Goal: Task Accomplishment & Management: Manage account settings

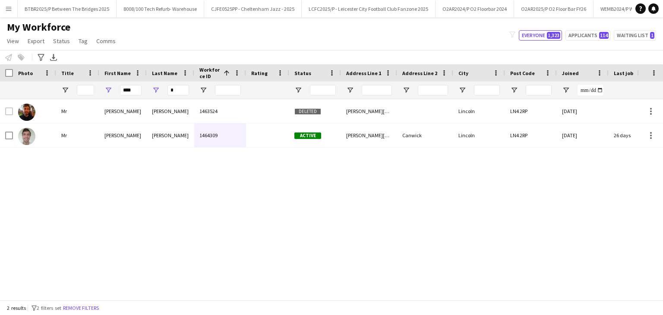
type input "****"
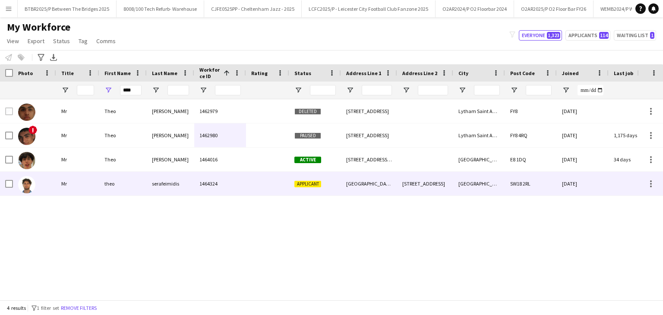
click at [262, 189] on div at bounding box center [267, 184] width 43 height 24
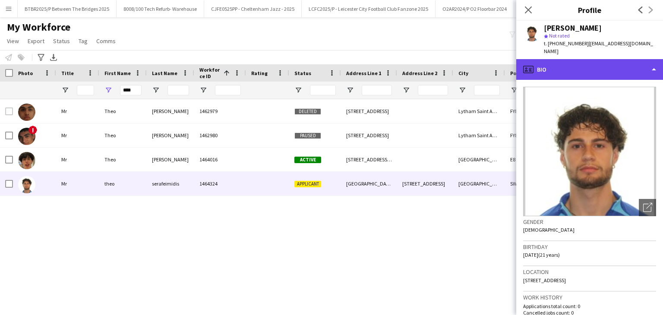
click at [599, 61] on div "profile Bio" at bounding box center [589, 69] width 147 height 21
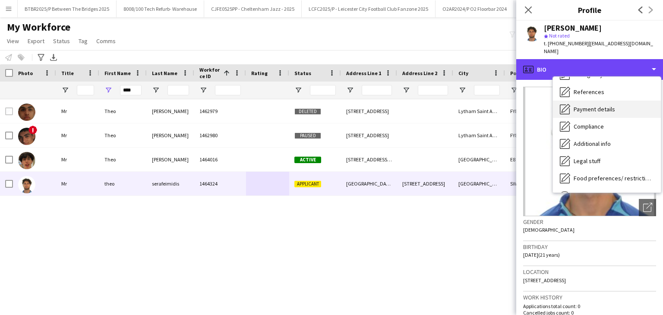
scroll to position [86, 0]
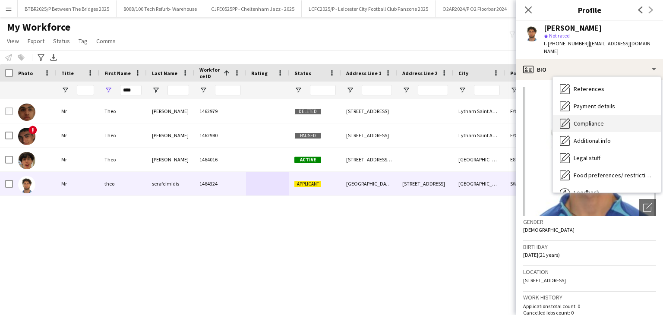
click at [599, 120] on span "Compliance" at bounding box center [588, 124] width 30 height 8
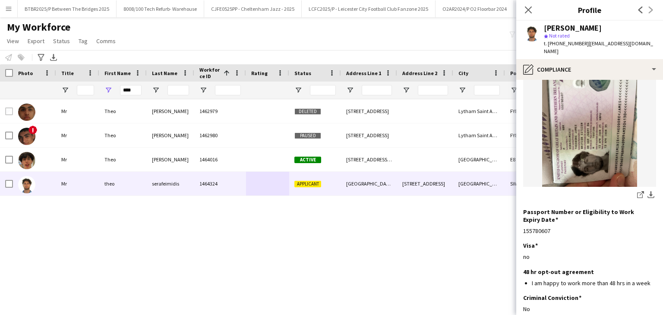
scroll to position [135, 0]
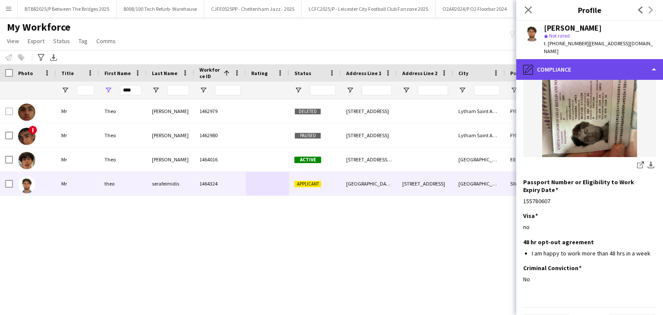
click at [580, 69] on div "pencil4 Compliance" at bounding box center [589, 69] width 147 height 21
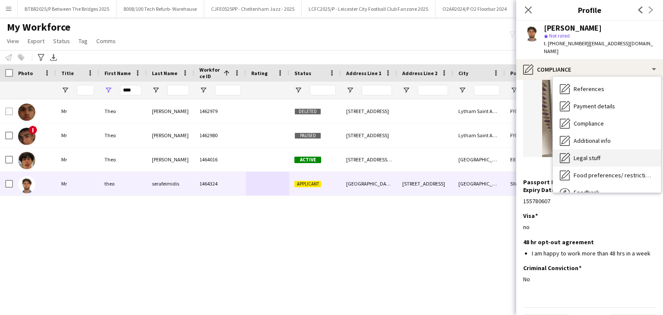
click at [608, 149] on div "Legal stuff Legal stuff" at bounding box center [607, 157] width 108 height 17
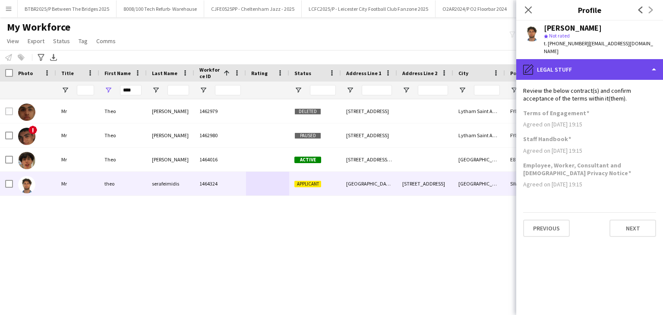
click at [589, 59] on div "pencil4 Legal stuff" at bounding box center [589, 69] width 147 height 21
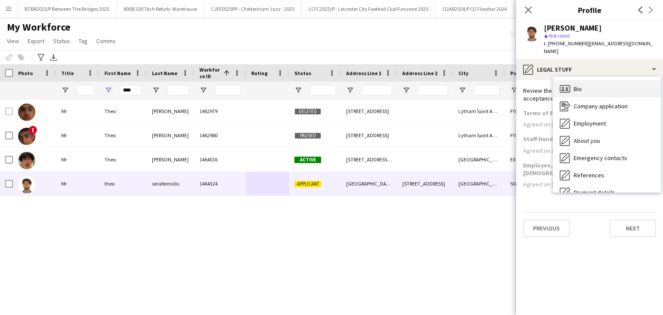
click at [597, 83] on div "Bio Bio" at bounding box center [607, 88] width 108 height 17
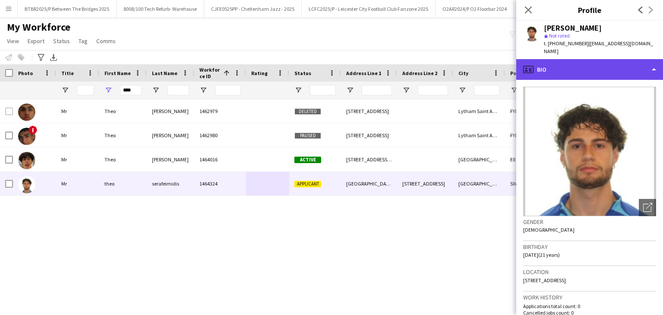
click at [626, 66] on div "profile Bio" at bounding box center [589, 69] width 147 height 21
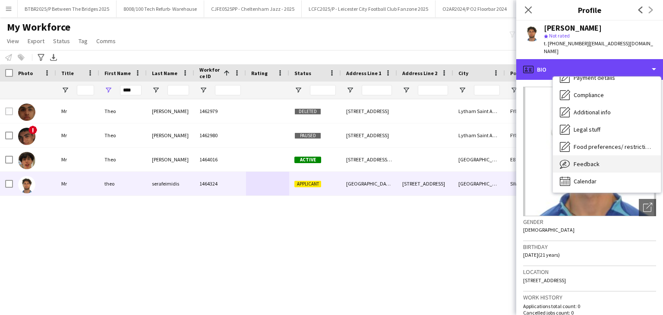
scroll to position [116, 0]
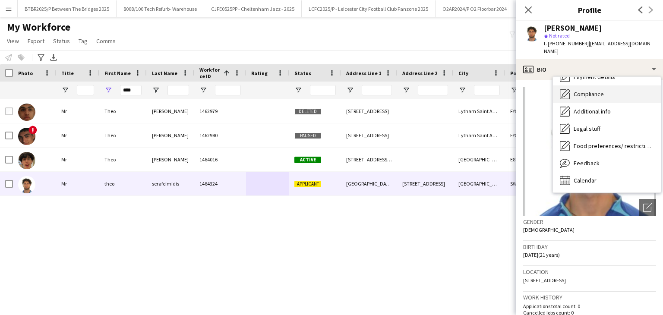
click at [605, 92] on div "Compliance Compliance" at bounding box center [607, 93] width 108 height 17
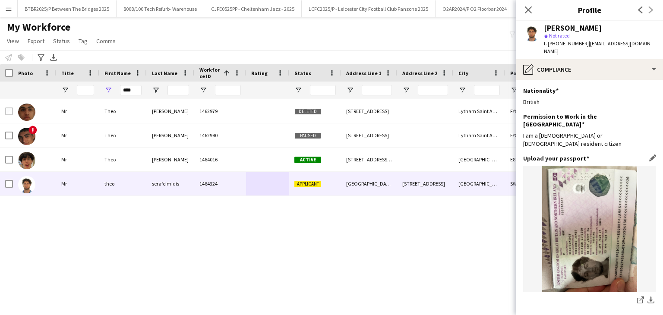
click at [644, 154] on div "Upload your passport Edit this field" at bounding box center [589, 158] width 133 height 8
click at [649, 154] on app-icon "Edit this field" at bounding box center [652, 157] width 7 height 7
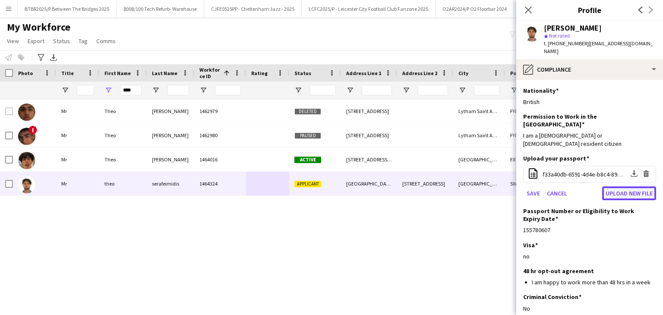
click at [611, 186] on button "Upload new file" at bounding box center [629, 193] width 54 height 14
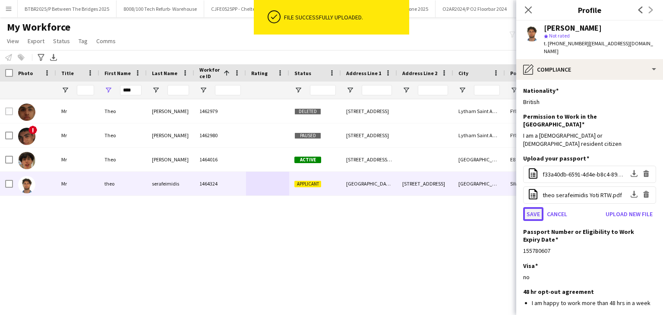
click at [535, 207] on button "Save" at bounding box center [533, 214] width 20 height 14
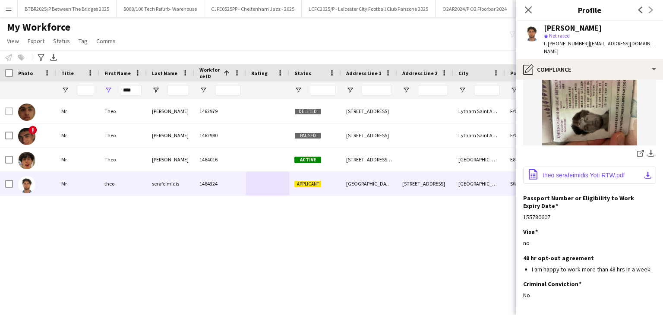
scroll to position [163, 0]
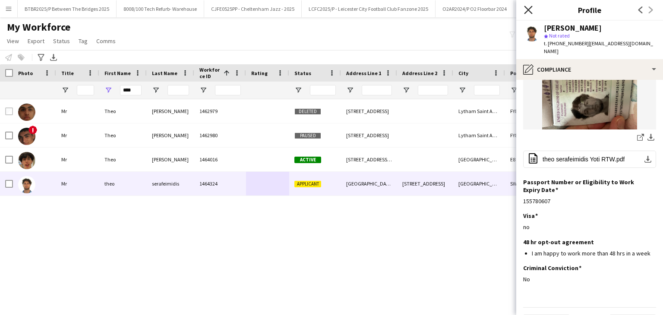
click at [529, 9] on icon at bounding box center [528, 10] width 8 height 8
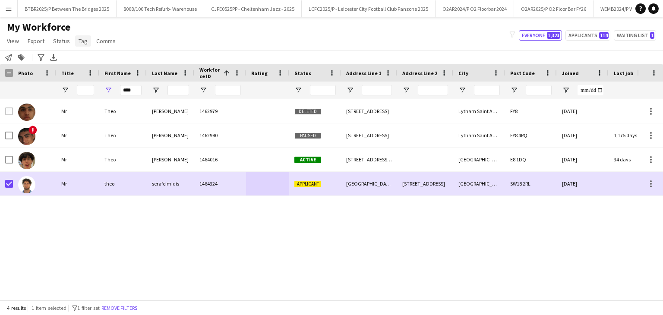
click at [83, 41] on span "Tag" at bounding box center [83, 41] width 9 height 8
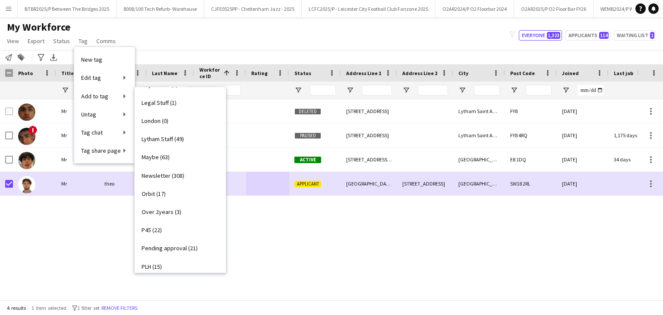
scroll to position [331, 0]
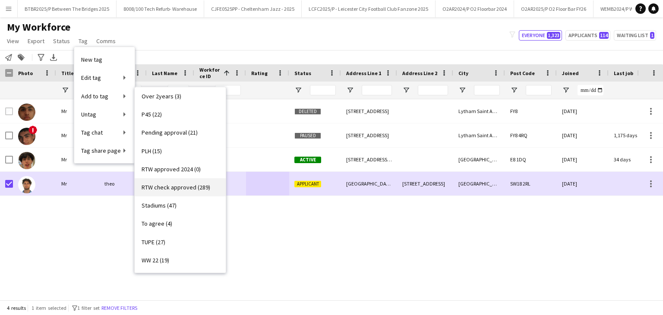
click at [184, 190] on span "RTW check approved (289)" at bounding box center [176, 187] width 69 height 8
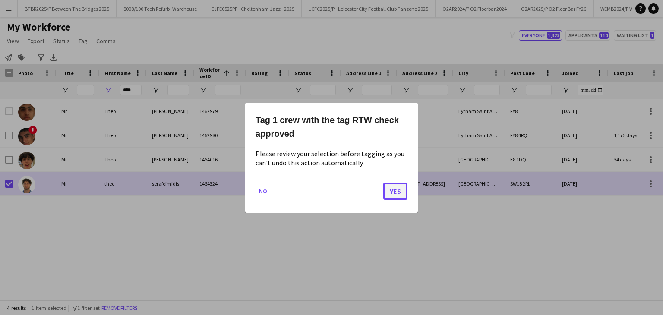
click at [397, 188] on button "Yes" at bounding box center [395, 190] width 24 height 17
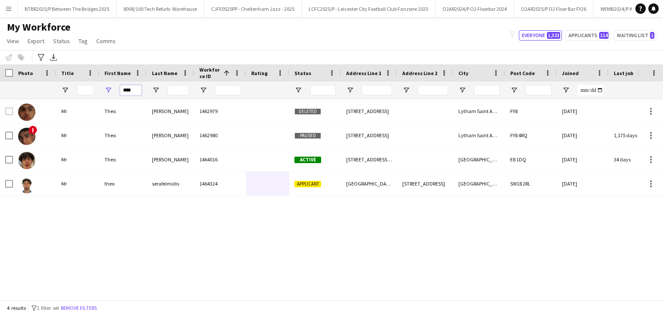
click at [130, 95] on input "****" at bounding box center [131, 90] width 22 height 10
click at [130, 97] on div "****" at bounding box center [131, 90] width 22 height 17
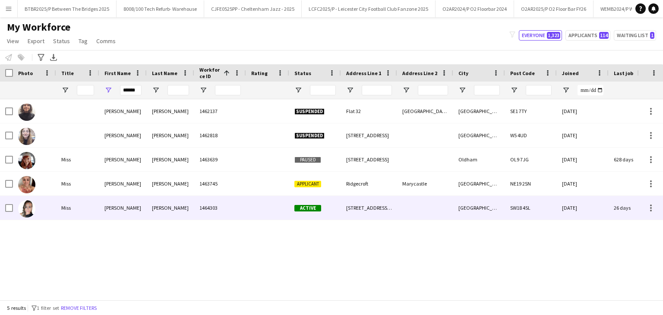
click at [205, 205] on div "1464303" at bounding box center [220, 208] width 52 height 24
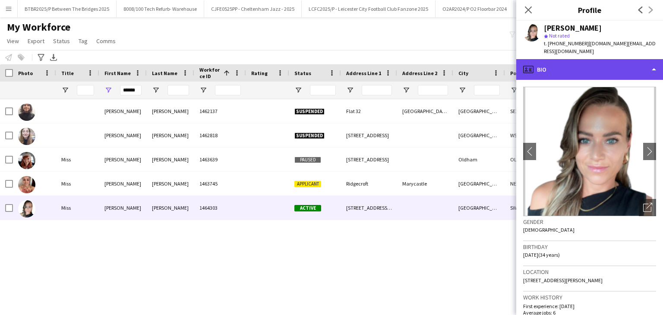
click at [607, 68] on div "profile Bio" at bounding box center [589, 69] width 147 height 21
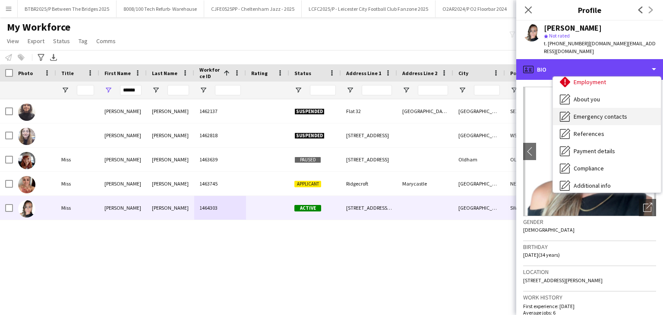
scroll to position [43, 0]
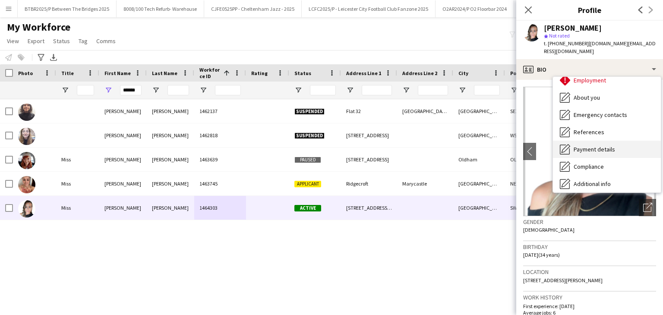
click at [617, 152] on div "Payment details Payment details" at bounding box center [607, 149] width 108 height 17
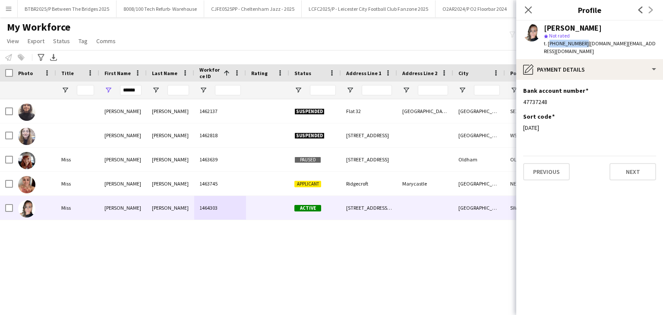
drag, startPoint x: 581, startPoint y: 44, endPoint x: 548, endPoint y: 45, distance: 32.8
click at [548, 45] on span "t. [PHONE_NUMBER]" at bounding box center [566, 43] width 45 height 6
copy span "[PHONE_NUMBER]"
click at [526, 9] on icon "Close pop-in" at bounding box center [528, 10] width 8 height 8
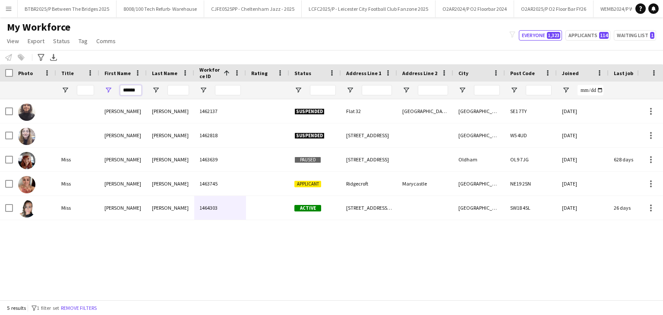
click at [138, 90] on input "******" at bounding box center [131, 90] width 22 height 10
type input "***"
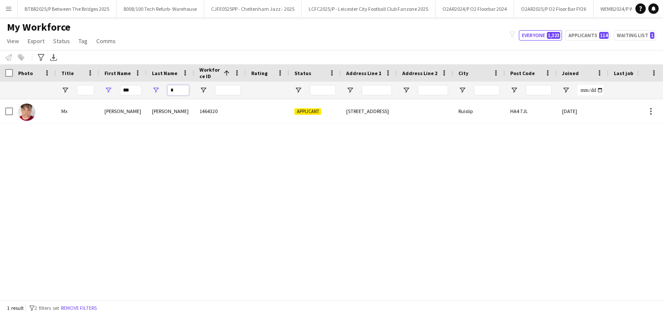
type input "*"
click at [137, 91] on input "***" at bounding box center [131, 90] width 22 height 10
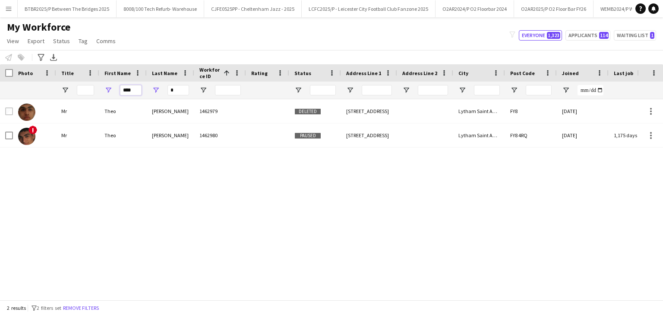
type input "****"
click at [188, 92] on input "*" at bounding box center [178, 90] width 22 height 10
type input "*"
click at [293, 38] on div "My Workforce View Views Default view Details New Starters New starters report N…" at bounding box center [331, 35] width 663 height 29
click at [133, 92] on input "****" at bounding box center [131, 90] width 22 height 10
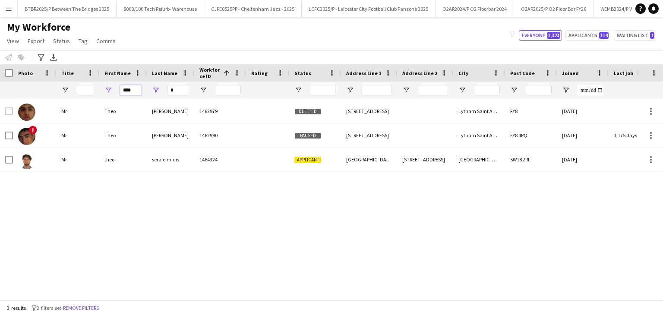
click at [133, 92] on input "****" at bounding box center [131, 90] width 22 height 10
type input "*****"
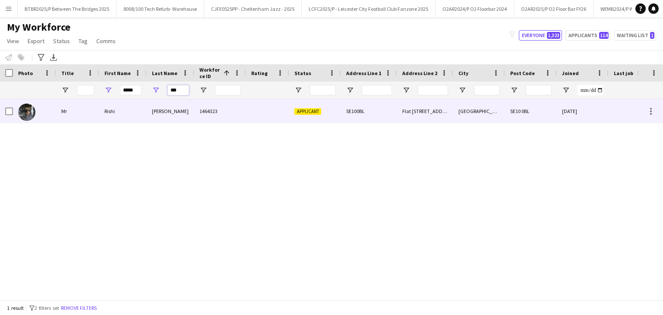
type input "***"
click at [178, 119] on div "[PERSON_NAME]" at bounding box center [170, 111] width 47 height 24
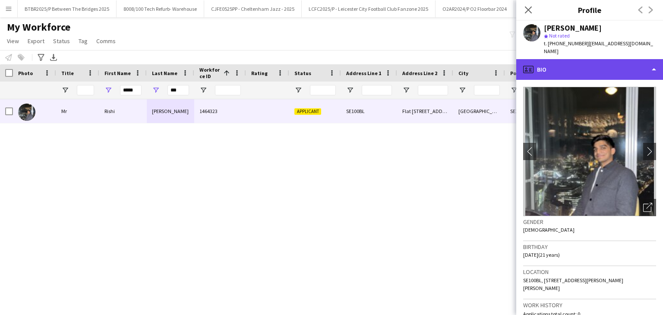
click at [579, 59] on div "profile Bio" at bounding box center [589, 69] width 147 height 21
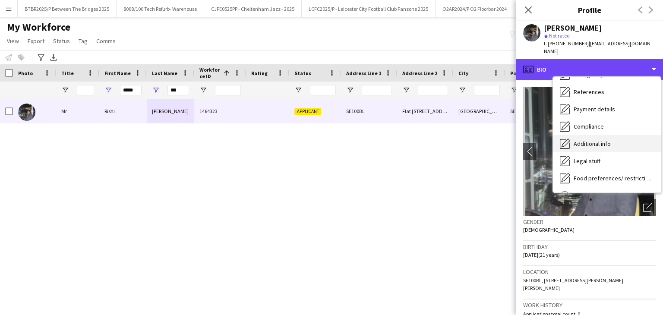
scroll to position [86, 0]
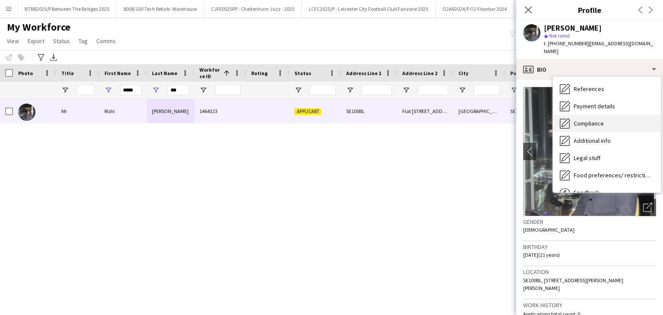
click at [602, 120] on span "Compliance" at bounding box center [588, 124] width 30 height 8
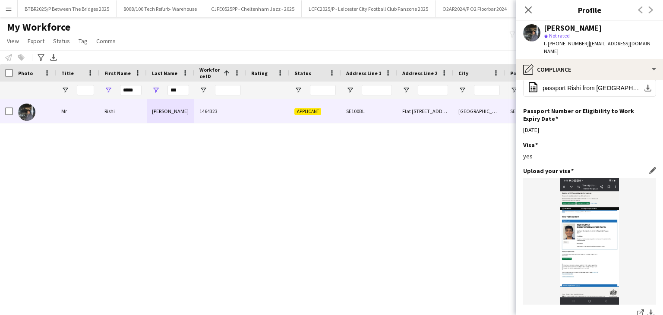
click at [589, 234] on img at bounding box center [589, 241] width 133 height 126
click at [647, 309] on app-icon "download-bottom" at bounding box center [650, 313] width 7 height 8
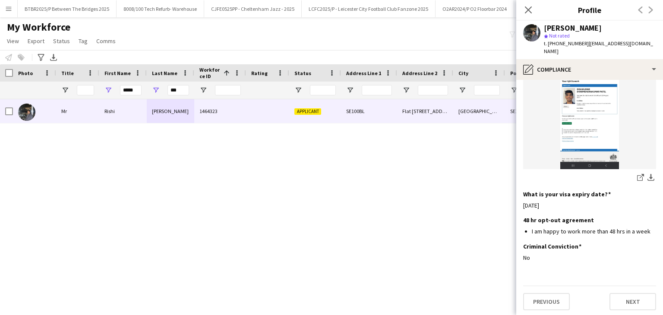
scroll to position [200, 0]
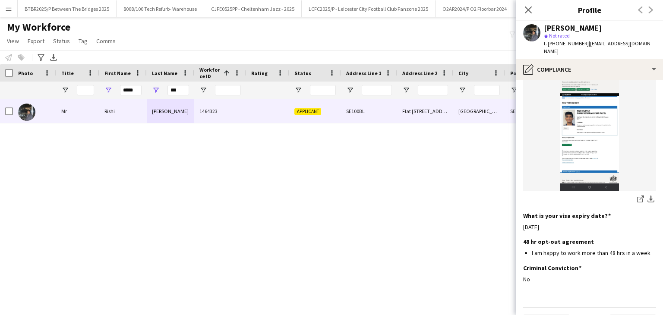
click at [462, 206] on div "[PERSON_NAME] 1464323 Applicant SE100BL Flat [STREET_ADDRESS][PERSON_NAME][PERS…" at bounding box center [318, 196] width 637 height 194
click at [413, 164] on div "[PERSON_NAME] 1464323 Applicant SE100BL Flat [STREET_ADDRESS][PERSON_NAME][PERS…" at bounding box center [318, 196] width 637 height 194
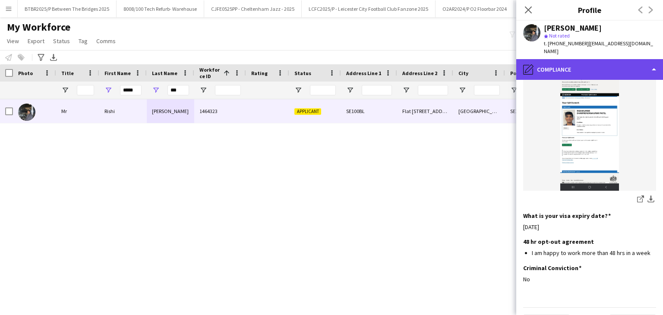
click at [633, 59] on div "pencil4 Compliance" at bounding box center [589, 69] width 147 height 21
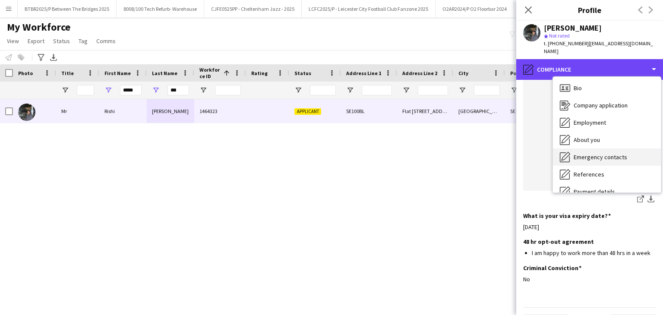
scroll to position [0, 0]
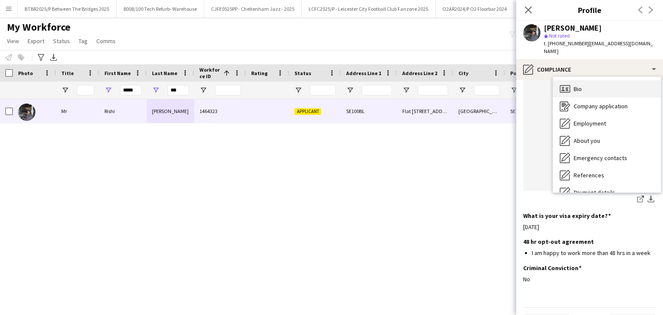
click at [615, 80] on div "Bio Bio" at bounding box center [607, 88] width 108 height 17
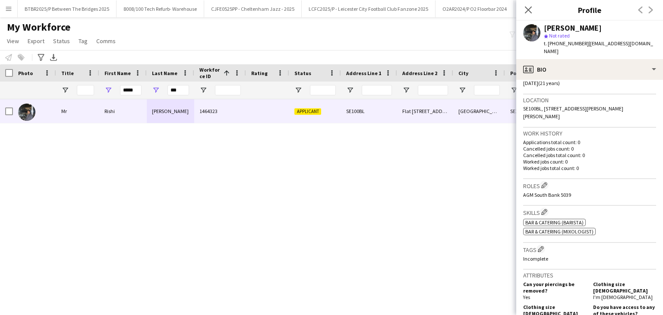
scroll to position [173, 0]
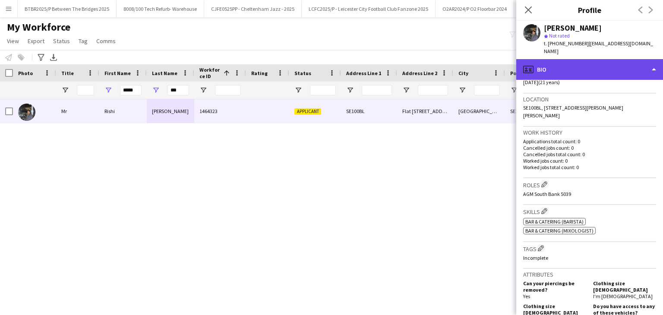
click at [594, 68] on div "profile Bio" at bounding box center [589, 69] width 147 height 21
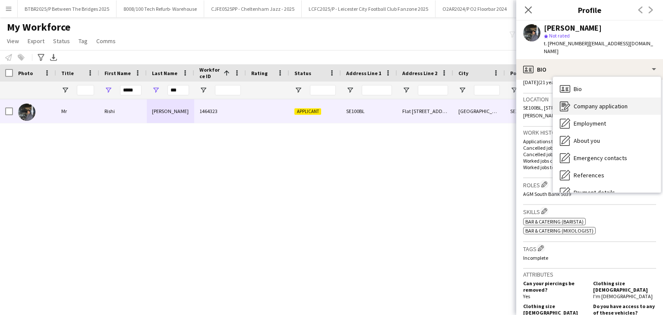
click at [591, 102] on span "Company application" at bounding box center [600, 106] width 54 height 8
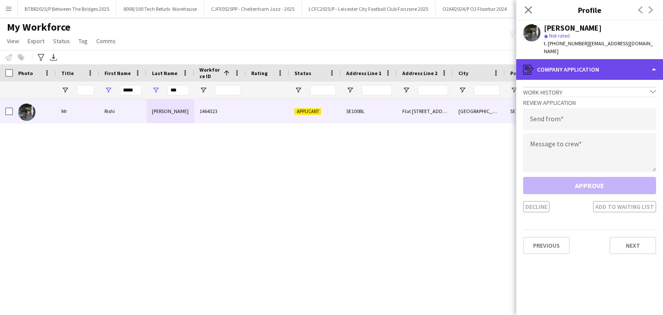
click at [589, 62] on div "register Company application" at bounding box center [589, 69] width 147 height 21
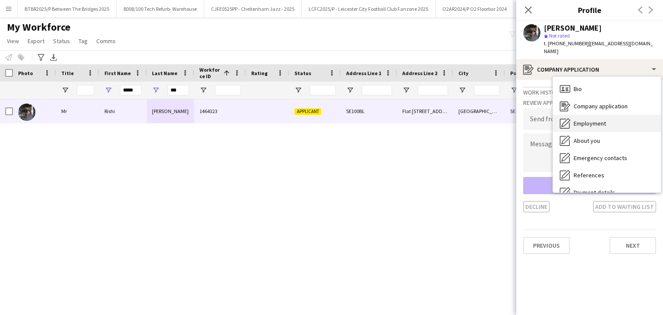
click at [585, 120] on span "Employment" at bounding box center [589, 124] width 32 height 8
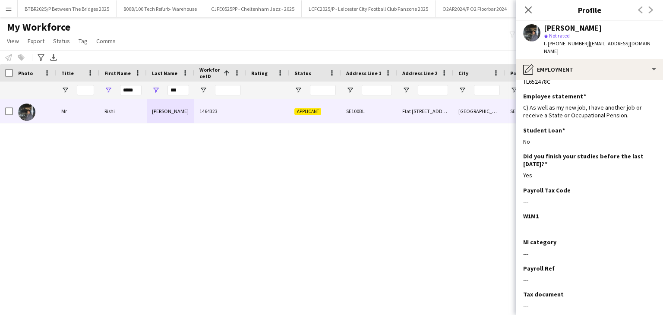
scroll to position [19, 0]
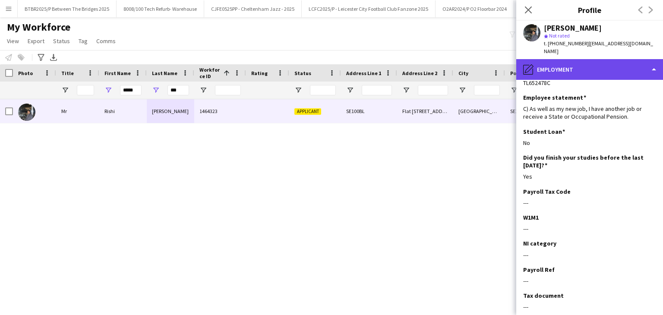
click at [587, 64] on div "pencil4 Employment" at bounding box center [589, 69] width 147 height 21
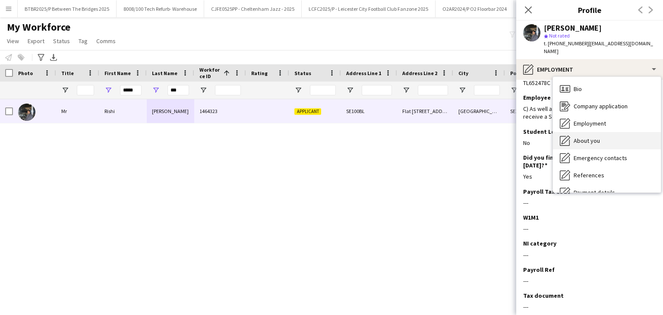
click at [593, 132] on div "About you About you" at bounding box center [607, 140] width 108 height 17
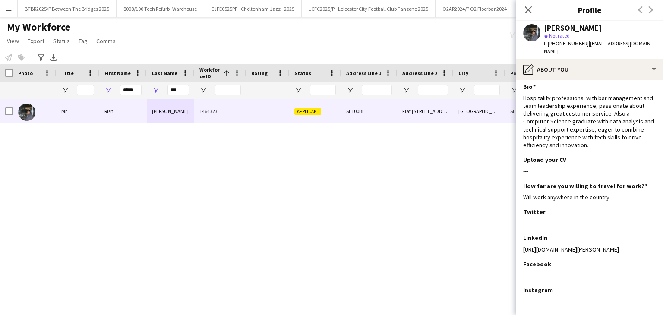
scroll to position [0, 0]
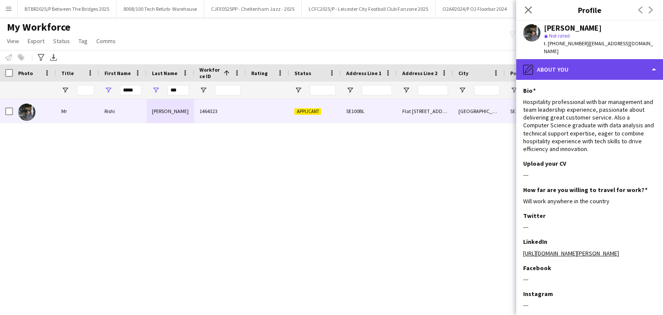
click at [589, 60] on div "pencil4 About you" at bounding box center [589, 69] width 147 height 21
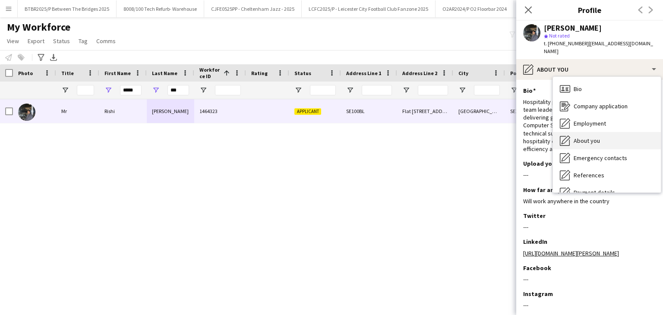
click at [592, 137] on span "About you" at bounding box center [586, 141] width 26 height 8
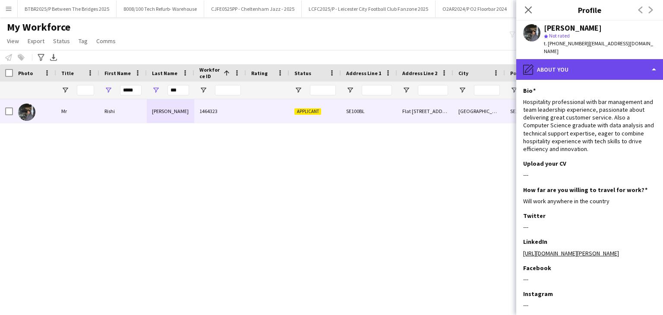
click at [580, 59] on div "pencil4 About you" at bounding box center [589, 69] width 147 height 21
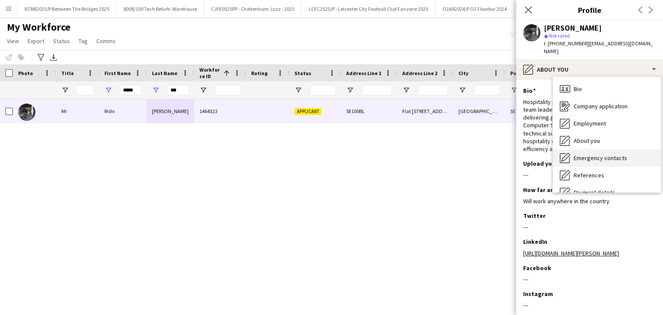
click at [595, 154] on span "Emergency contacts" at bounding box center [600, 158] width 54 height 8
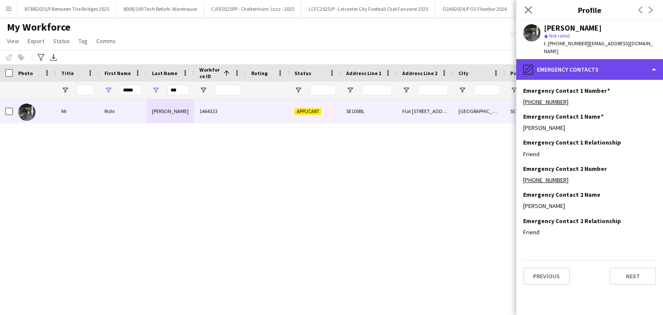
click at [575, 63] on div "pencil4 Emergency contacts" at bounding box center [589, 69] width 147 height 21
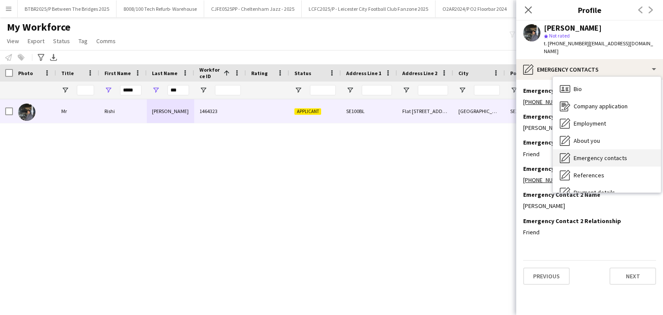
click at [593, 149] on div "Emergency contacts Emergency contacts" at bounding box center [607, 157] width 108 height 17
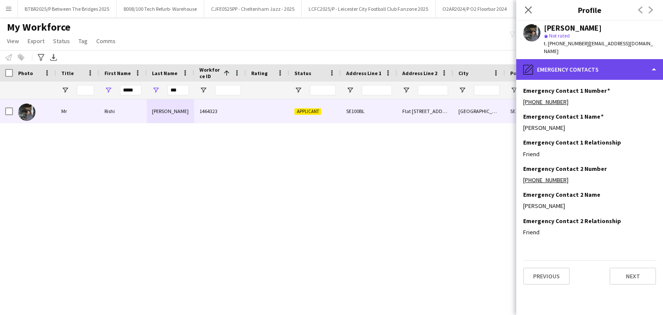
click at [580, 64] on div "pencil4 Emergency contacts" at bounding box center [589, 69] width 147 height 21
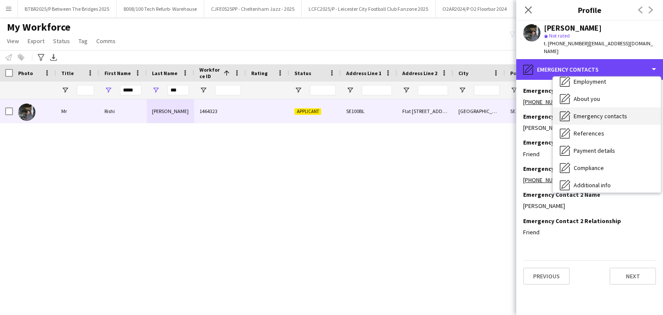
scroll to position [43, 0]
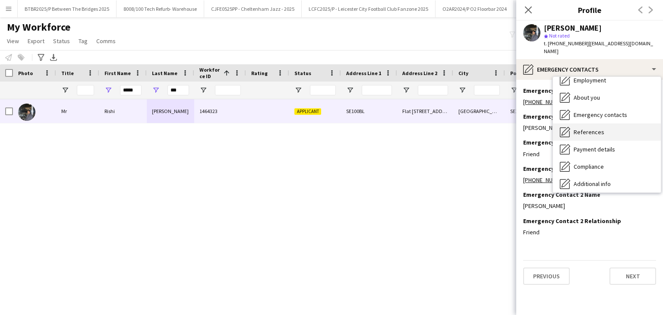
click at [591, 128] on span "References" at bounding box center [588, 132] width 31 height 8
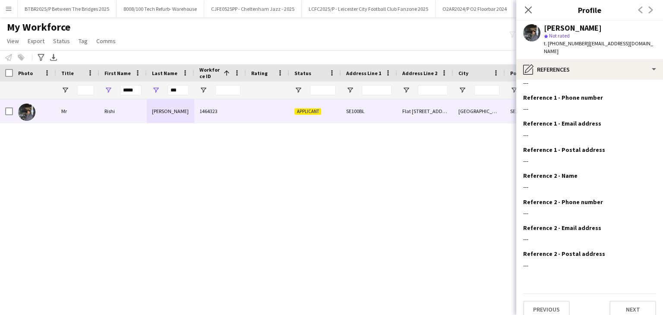
scroll to position [21, 0]
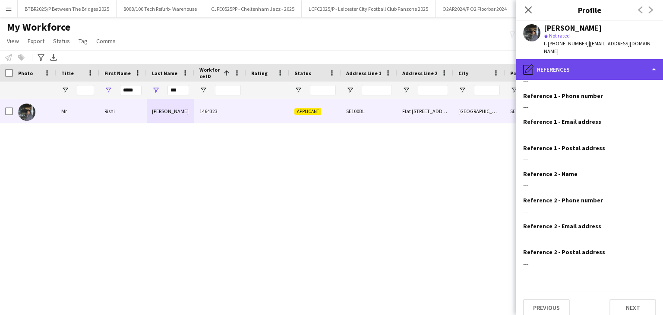
click at [583, 65] on div "pencil4 References" at bounding box center [589, 69] width 147 height 21
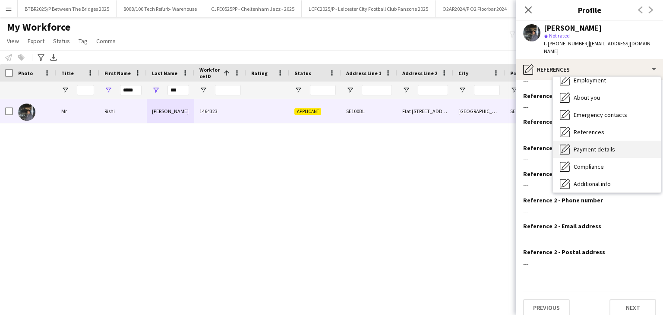
click at [600, 141] on div "Payment details Payment details" at bounding box center [607, 149] width 108 height 17
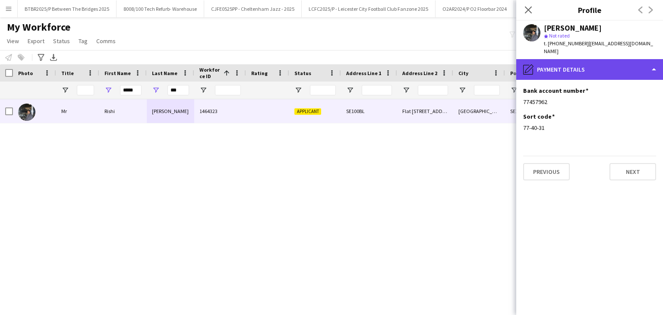
click at [592, 62] on div "pencil4 Payment details" at bounding box center [589, 69] width 147 height 21
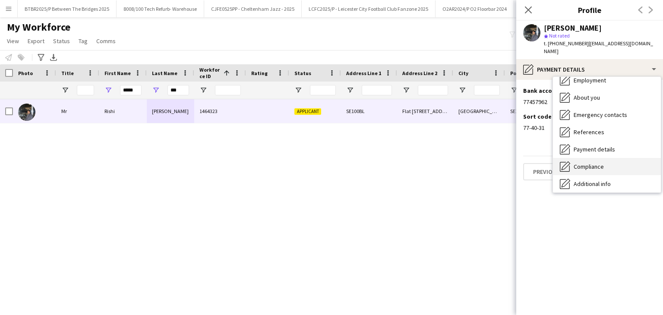
click at [607, 158] on div "Compliance Compliance" at bounding box center [607, 166] width 108 height 17
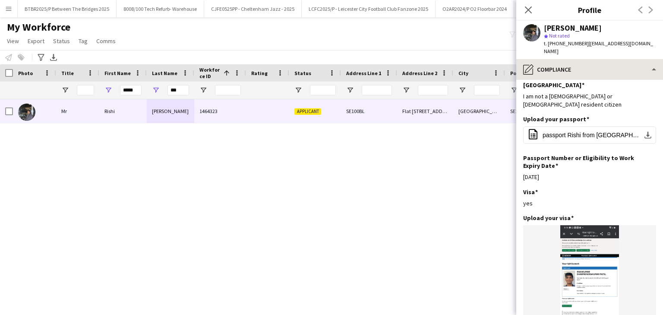
scroll to position [28, 0]
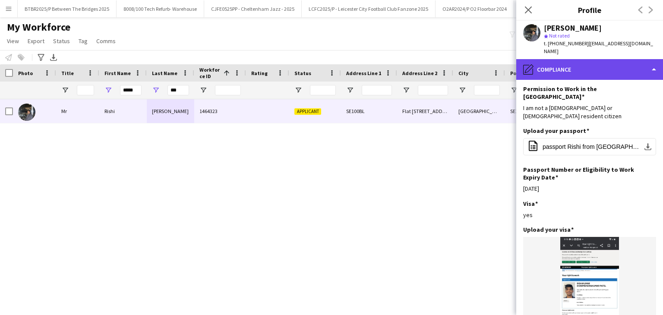
click at [586, 59] on div "pencil4 Compliance" at bounding box center [589, 69] width 147 height 21
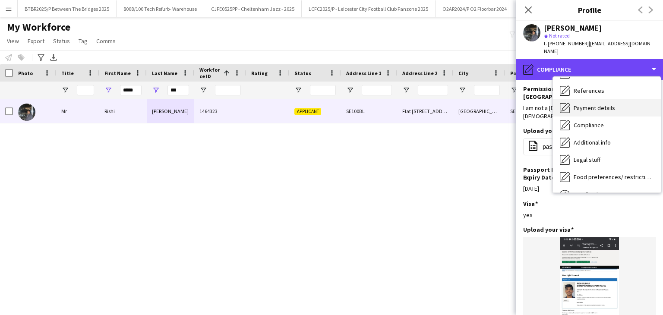
scroll to position [86, 0]
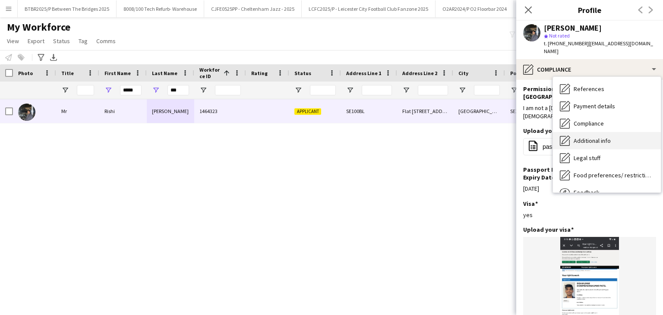
click at [599, 137] on span "Additional info" at bounding box center [591, 141] width 37 height 8
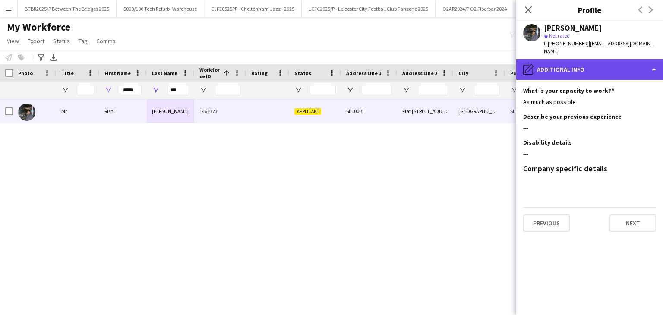
click at [587, 60] on div "pencil4 Additional info" at bounding box center [589, 69] width 147 height 21
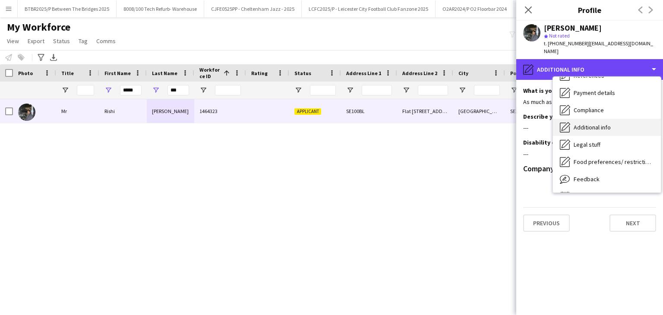
scroll to position [116, 0]
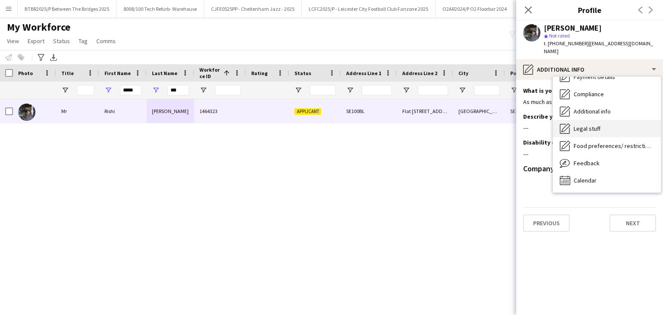
click at [602, 121] on div "Legal stuff Legal stuff" at bounding box center [607, 128] width 108 height 17
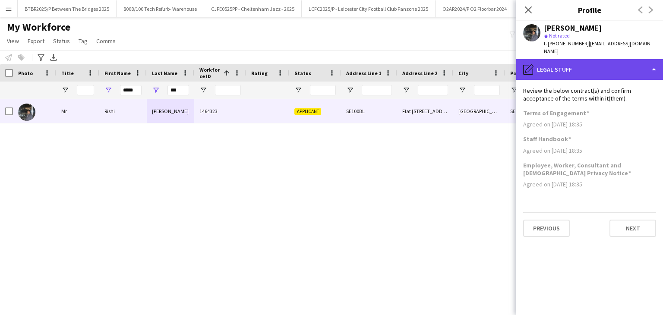
click at [576, 65] on div "pencil4 Legal stuff" at bounding box center [589, 69] width 147 height 21
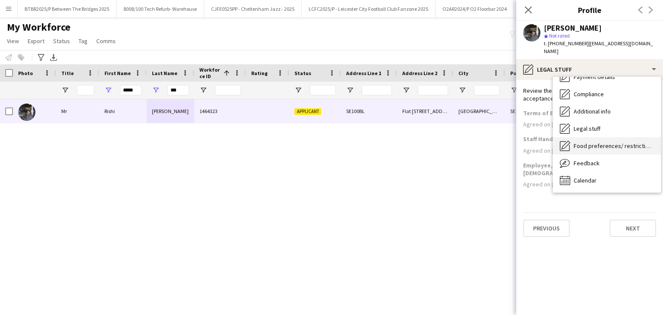
click at [591, 142] on span "Food preferences/ restrictions" at bounding box center [613, 146] width 80 height 8
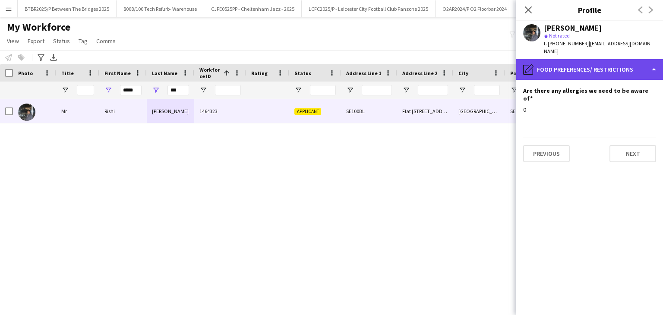
click at [579, 66] on div "pencil4 Food preferences/ restrictions" at bounding box center [589, 69] width 147 height 21
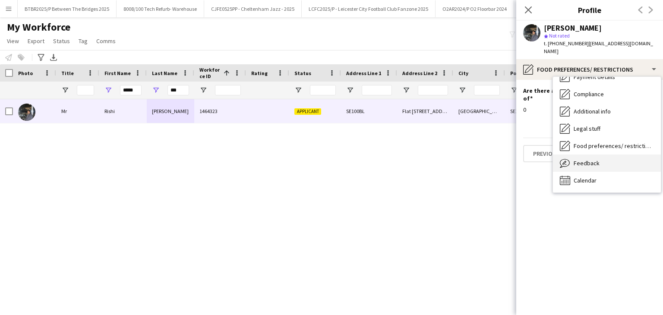
click at [594, 154] on div "Feedback Feedback" at bounding box center [607, 162] width 108 height 17
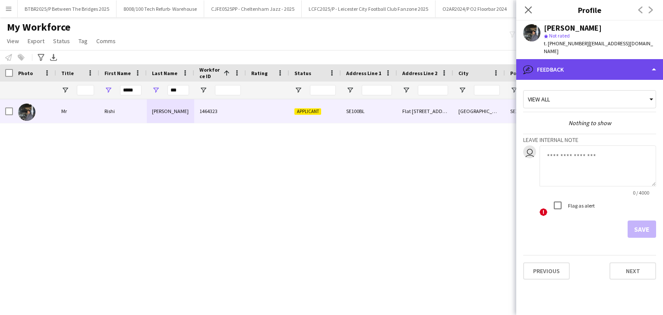
click at [585, 66] on div "bubble-pencil Feedback" at bounding box center [589, 69] width 147 height 21
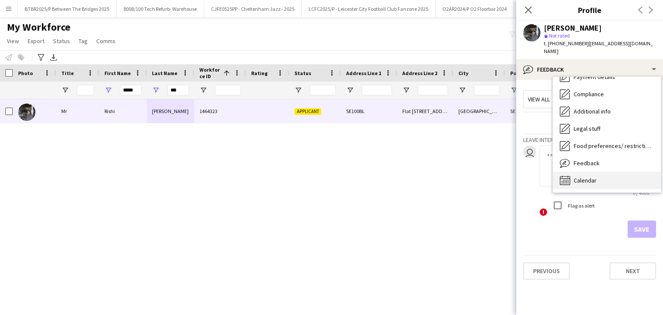
click at [589, 176] on span "Calendar" at bounding box center [584, 180] width 23 height 8
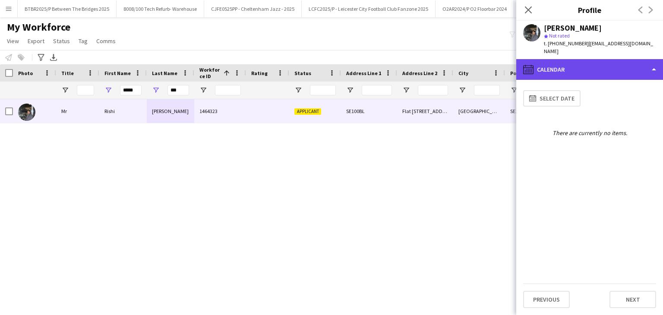
click at [583, 63] on div "calendar-full Calendar" at bounding box center [589, 69] width 147 height 21
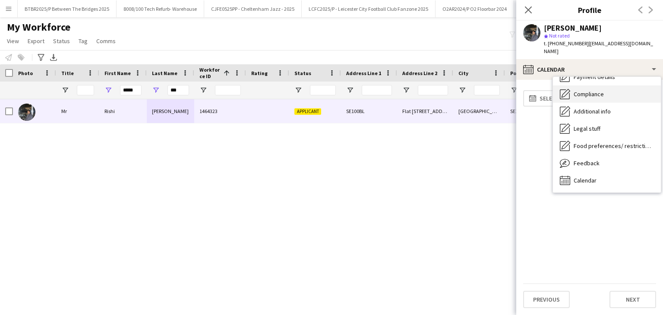
click at [594, 90] on span "Compliance" at bounding box center [588, 94] width 30 height 8
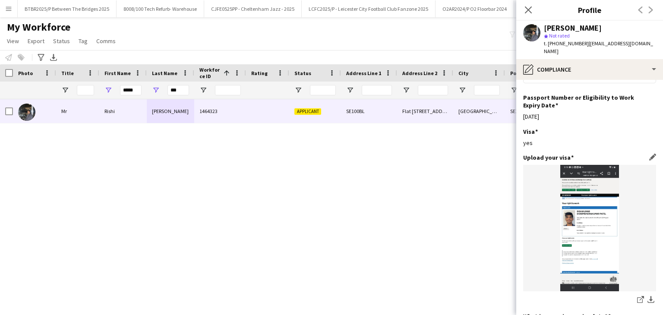
scroll to position [86, 0]
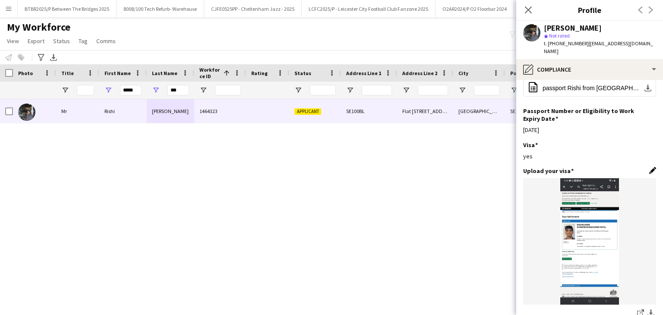
click at [649, 167] on app-icon "Edit this field" at bounding box center [652, 170] width 7 height 7
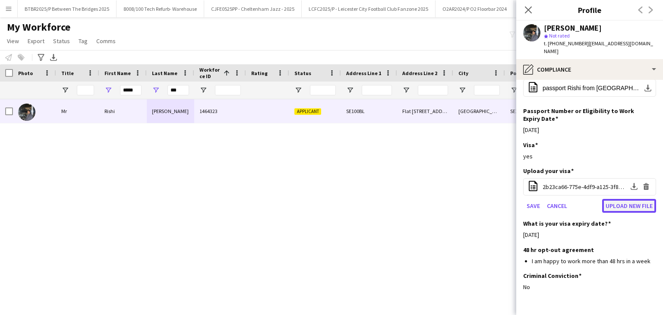
click at [628, 199] on button "Upload new file" at bounding box center [629, 206] width 54 height 14
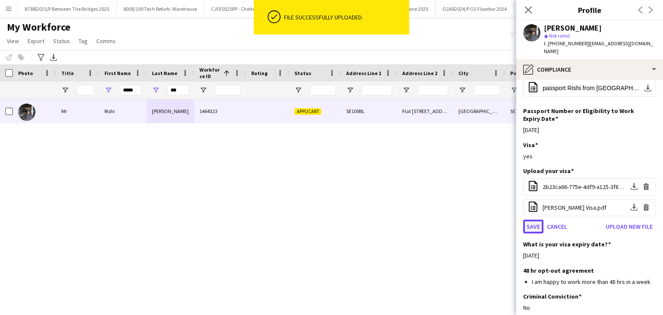
click at [531, 220] on button "Save" at bounding box center [533, 227] width 20 height 14
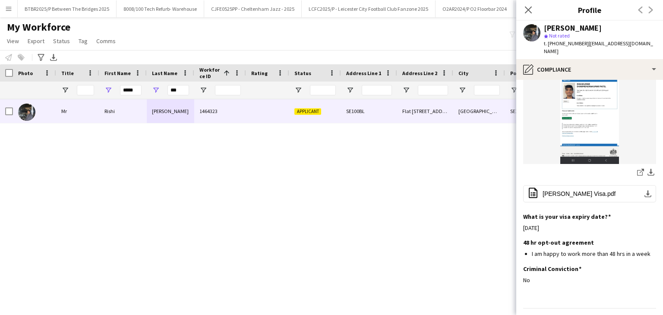
scroll to position [228, 0]
drag, startPoint x: 257, startPoint y: 191, endPoint x: 197, endPoint y: 151, distance: 71.8
click at [257, 191] on div "[PERSON_NAME] 1464323 Applicant SE100BL Flat [STREET_ADDRESS][PERSON_NAME][PERS…" at bounding box center [318, 196] width 637 height 194
click at [133, 88] on input "*****" at bounding box center [131, 90] width 22 height 10
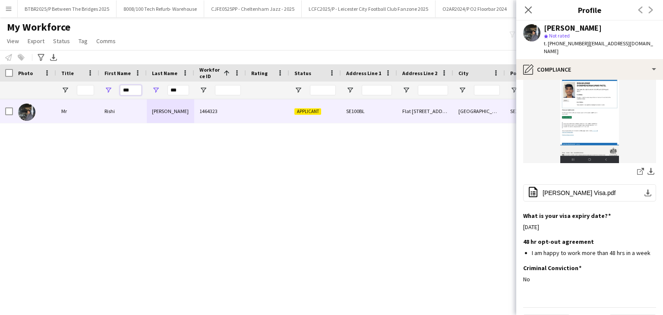
type input "***"
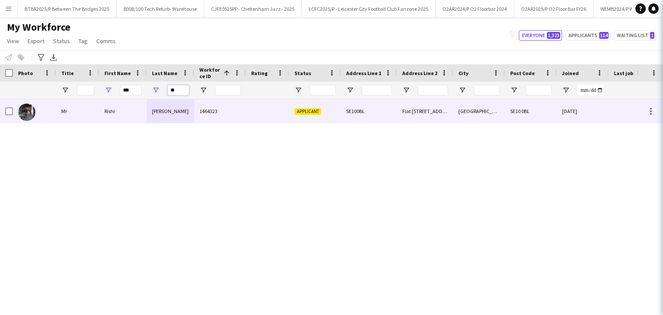
type input "*"
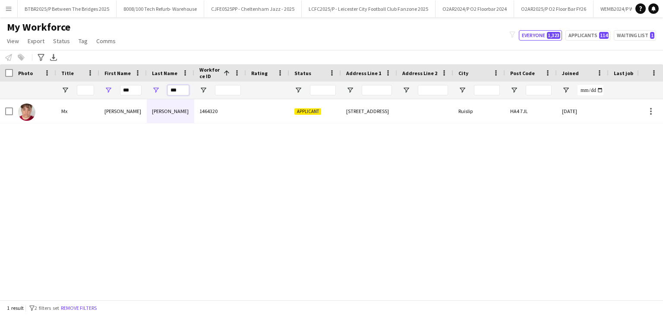
type input "***"
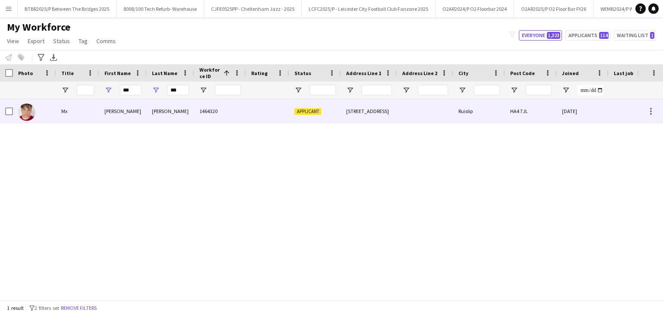
click at [230, 114] on div "1464320" at bounding box center [220, 111] width 52 height 24
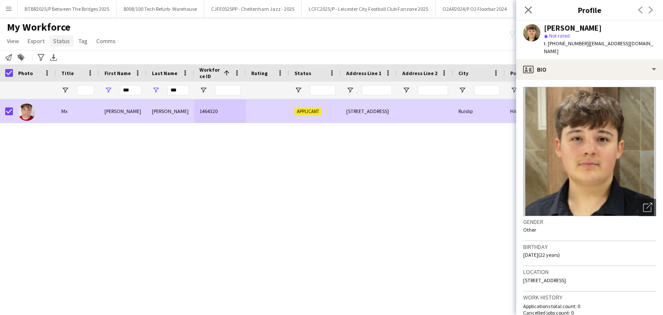
click at [62, 42] on span "Status" at bounding box center [61, 41] width 17 height 8
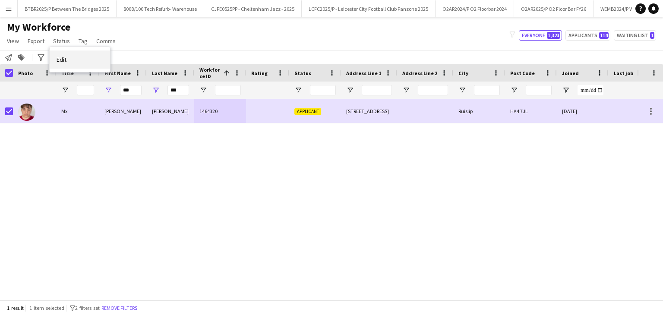
click at [66, 59] on link "Edit" at bounding box center [80, 59] width 60 height 18
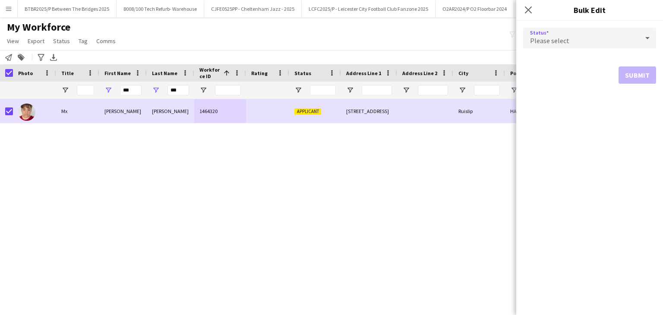
click at [586, 41] on div "Please select" at bounding box center [581, 38] width 116 height 21
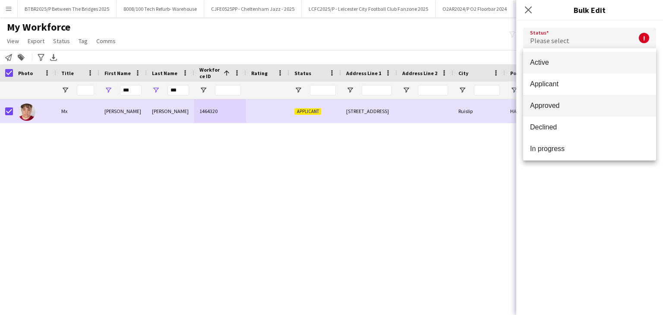
click at [538, 101] on mat-option "Approved" at bounding box center [589, 106] width 133 height 22
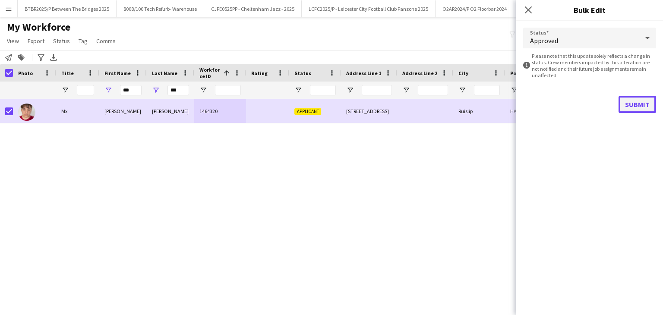
click at [635, 110] on button "Submit" at bounding box center [637, 104] width 38 height 17
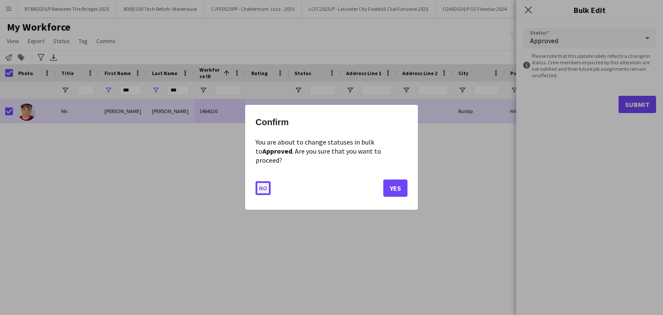
click at [265, 182] on button "No" at bounding box center [262, 189] width 15 height 14
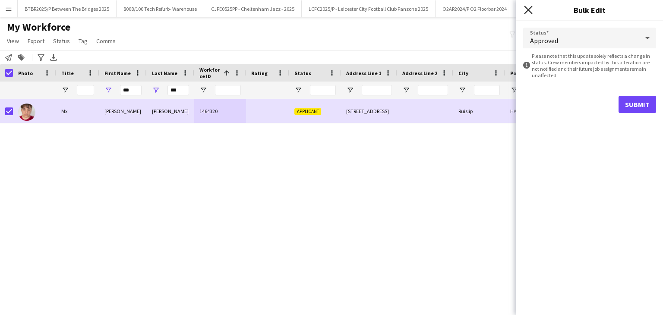
click at [530, 9] on icon "Close pop-in" at bounding box center [528, 10] width 8 height 8
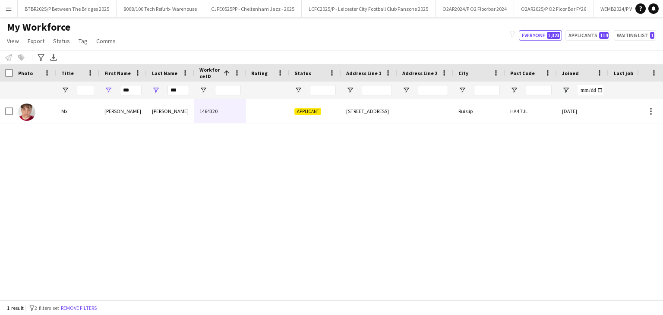
click at [157, 166] on div "Mx [PERSON_NAME] 1464320 Applicant [STREET_ADDRESS] 7JL [DATE] 0 [EMAIL_ADDRESS…" at bounding box center [318, 196] width 637 height 194
click at [78, 305] on button "Remove filters" at bounding box center [78, 307] width 39 height 9
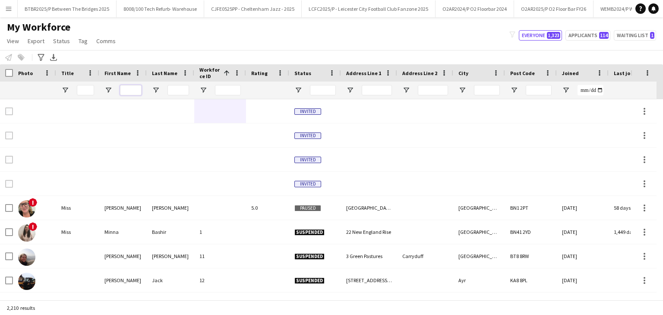
click at [128, 91] on input "First Name Filter Input" at bounding box center [131, 90] width 22 height 10
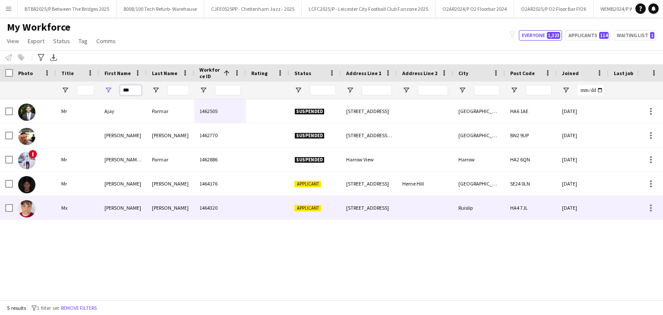
type input "***"
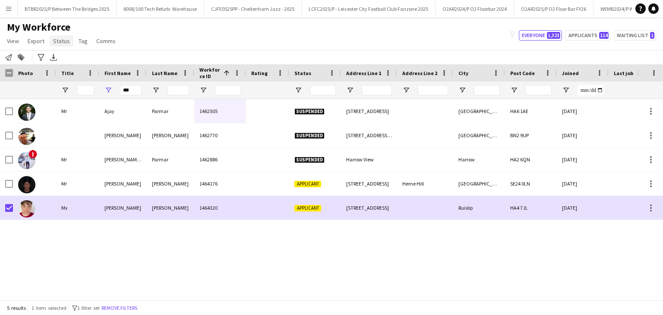
click at [68, 44] on span "Status" at bounding box center [61, 41] width 17 height 8
click at [61, 59] on span "Edit" at bounding box center [62, 60] width 10 height 8
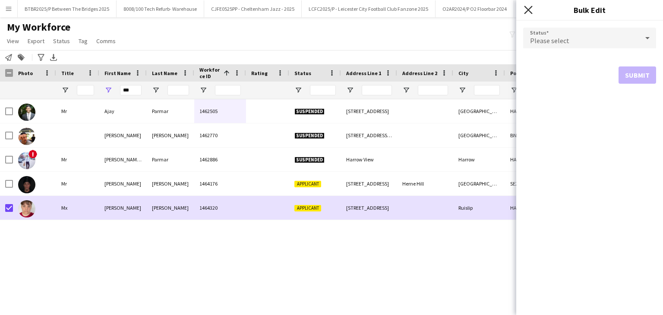
click at [532, 13] on icon at bounding box center [528, 10] width 8 height 8
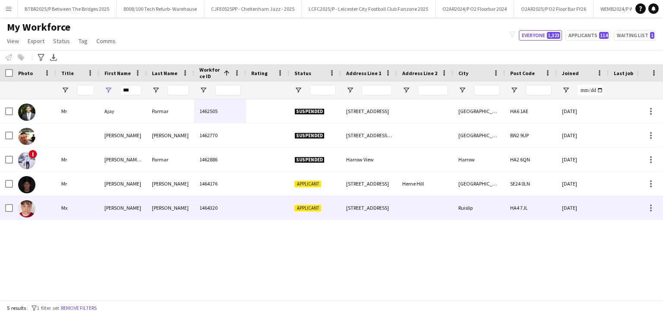
click at [67, 208] on div "Mx" at bounding box center [77, 208] width 43 height 24
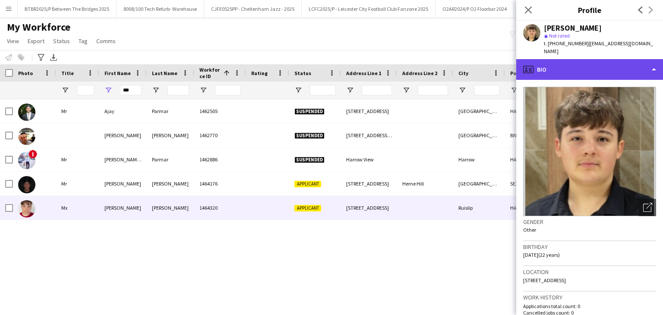
click at [568, 60] on div "profile Bio" at bounding box center [589, 69] width 147 height 21
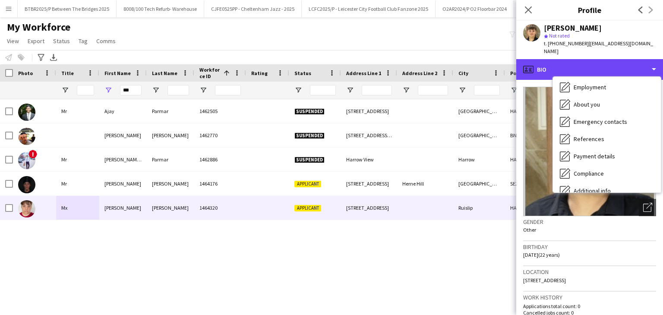
scroll to position [116, 0]
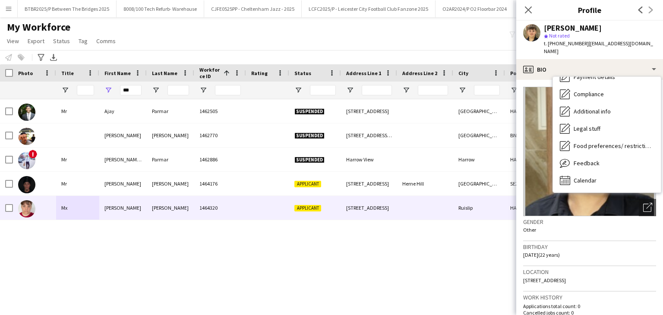
click at [530, 4] on div "Close pop-in" at bounding box center [528, 10] width 24 height 20
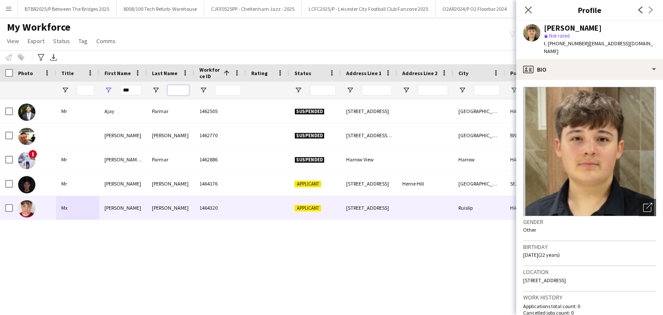
click at [172, 92] on input "Last Name Filter Input" at bounding box center [178, 90] width 22 height 10
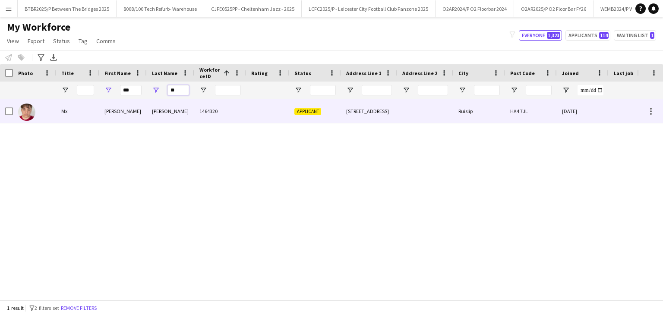
type input "**"
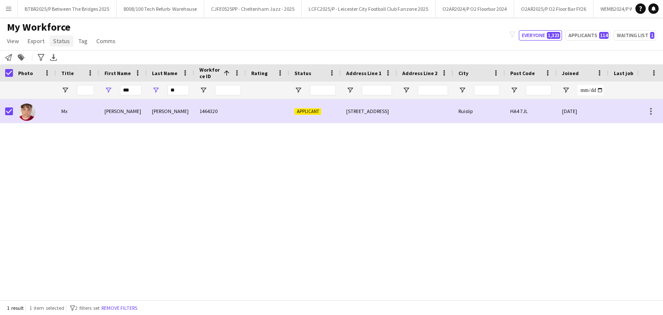
click at [55, 42] on span "Status" at bounding box center [61, 41] width 17 height 8
click at [67, 57] on link "Edit" at bounding box center [80, 59] width 60 height 18
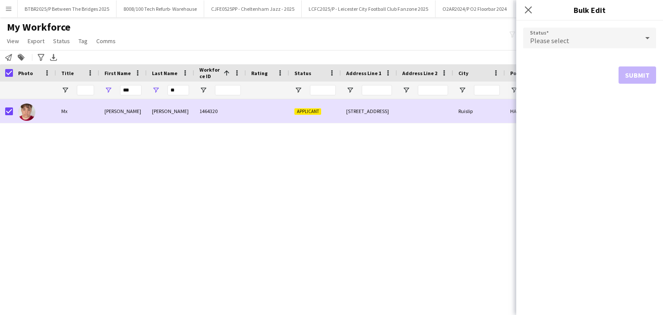
click at [563, 41] on span "Please select" at bounding box center [549, 40] width 39 height 9
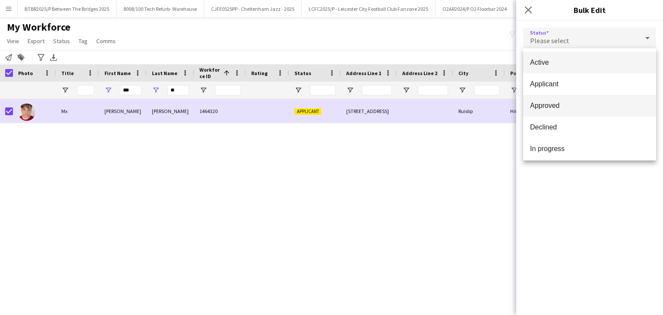
click at [550, 100] on mat-option "Approved" at bounding box center [589, 106] width 133 height 22
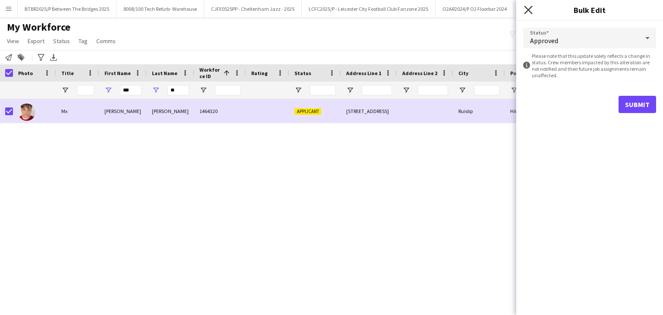
click at [528, 7] on icon "Close pop-in" at bounding box center [528, 10] width 8 height 8
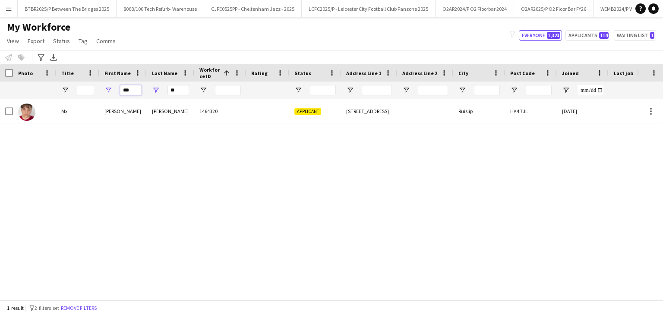
click at [126, 90] on input "***" at bounding box center [131, 90] width 22 height 10
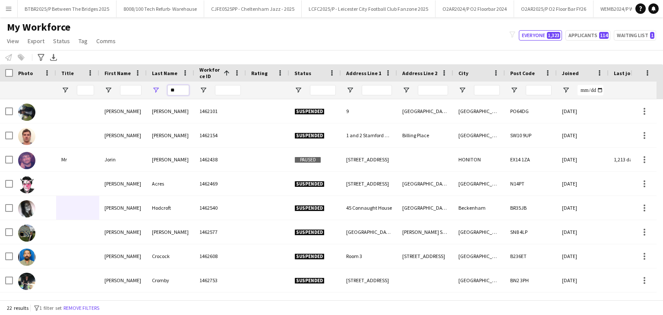
click at [173, 88] on input "**" at bounding box center [178, 90] width 22 height 10
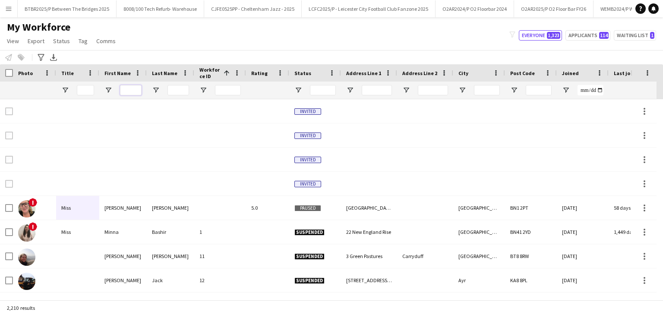
click at [134, 92] on input "First Name Filter Input" at bounding box center [131, 90] width 22 height 10
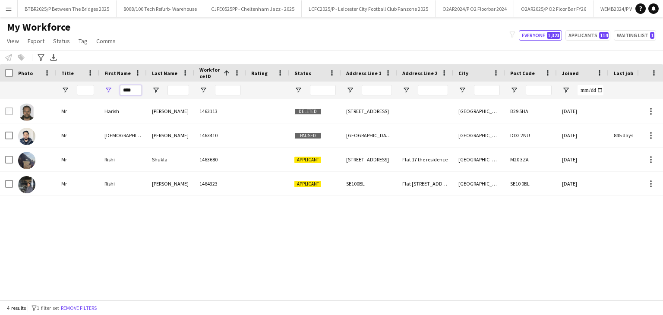
click at [134, 89] on input "****" at bounding box center [131, 90] width 22 height 10
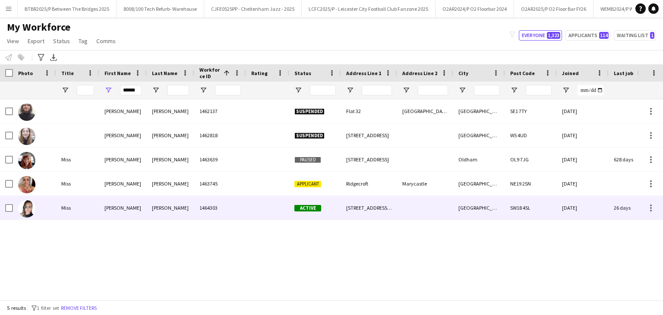
click at [211, 212] on div "1464303" at bounding box center [220, 208] width 52 height 24
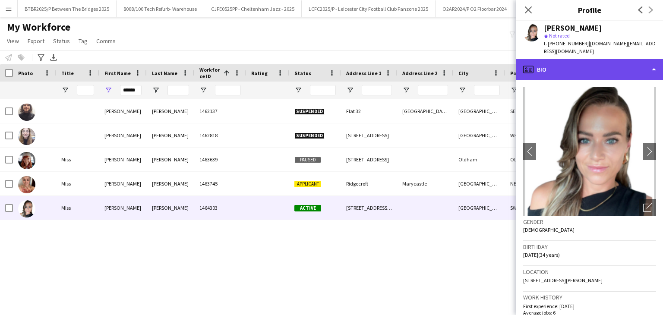
click at [580, 66] on div "profile Bio" at bounding box center [589, 69] width 147 height 21
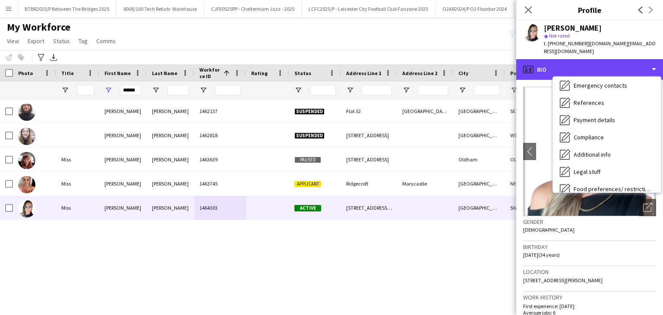
scroll to position [72, 0]
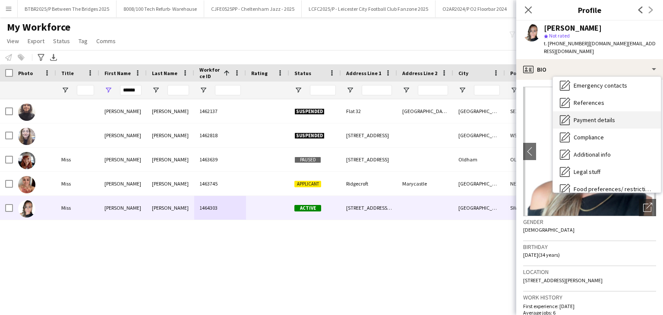
click at [602, 124] on div "Payment details Payment details" at bounding box center [607, 119] width 108 height 17
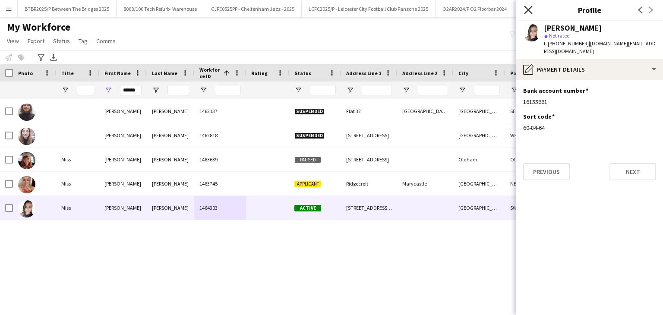
click at [525, 11] on icon "Close pop-in" at bounding box center [528, 10] width 8 height 8
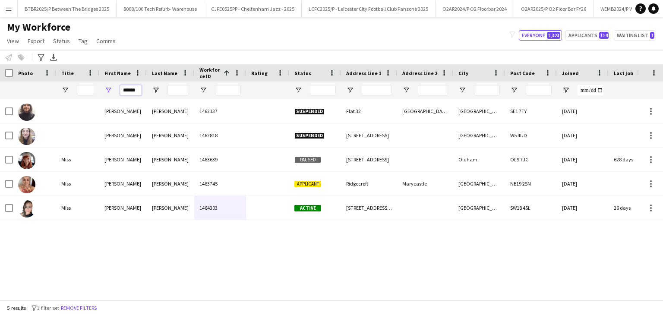
click at [138, 91] on input "******" at bounding box center [131, 90] width 22 height 10
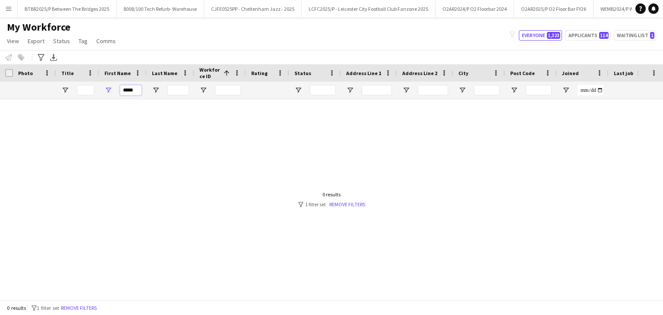
click at [127, 90] on input "*****" at bounding box center [131, 90] width 22 height 10
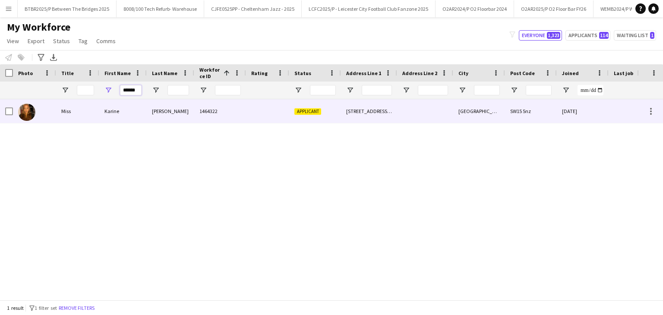
type input "******"
click at [193, 118] on div "[PERSON_NAME]" at bounding box center [170, 111] width 47 height 24
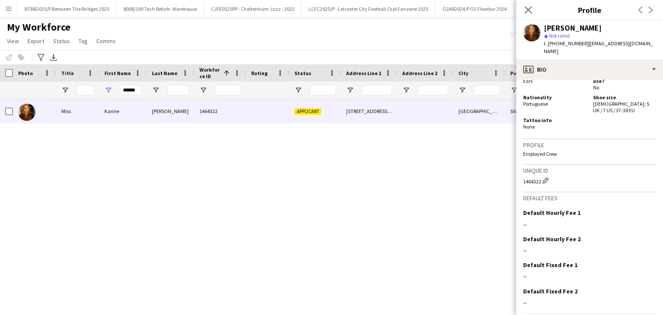
scroll to position [431, 0]
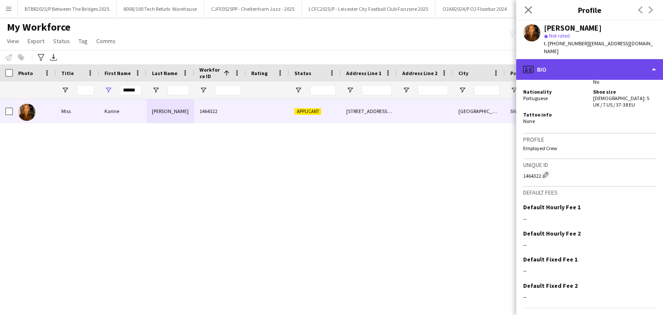
click at [600, 59] on div "profile Bio" at bounding box center [589, 69] width 147 height 21
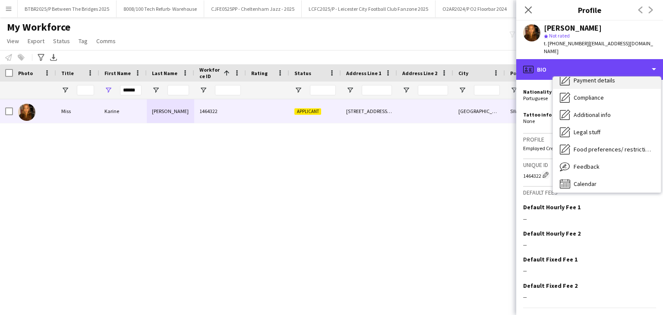
scroll to position [116, 0]
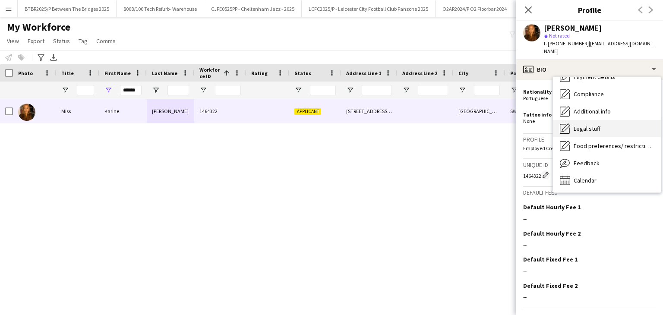
click at [605, 120] on div "Legal stuff Legal stuff" at bounding box center [607, 128] width 108 height 17
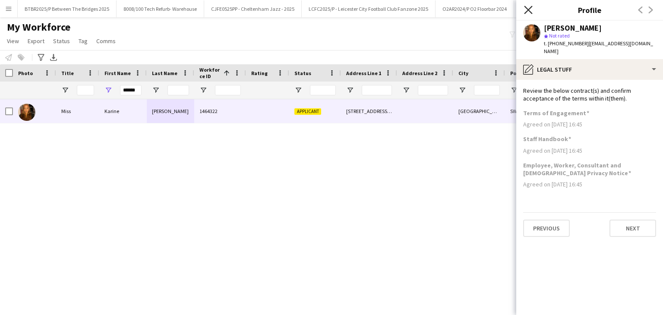
click at [528, 10] on icon at bounding box center [528, 10] width 8 height 8
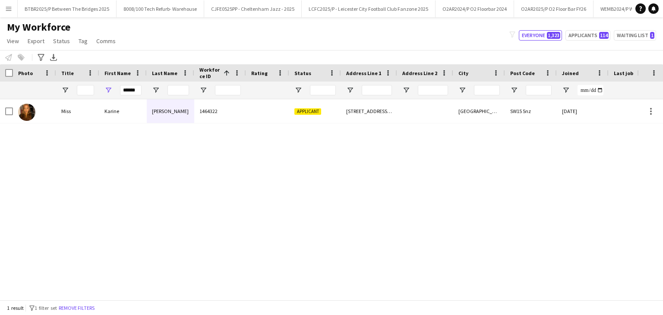
click at [120, 192] on div "[PERSON_NAME] 1464322 Applicant [STREET_ADDRESS][PERSON_NAME][PERSON_NAME] [DAT…" at bounding box center [318, 196] width 637 height 194
click at [131, 88] on input "******" at bounding box center [131, 90] width 22 height 10
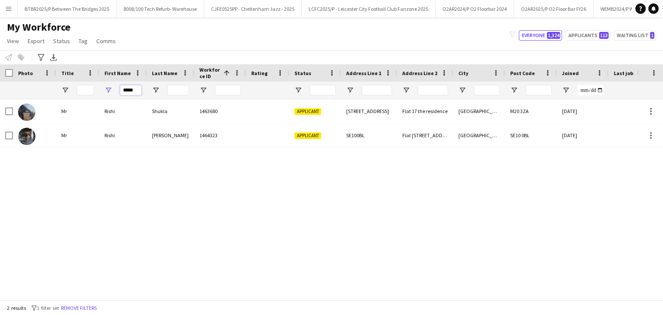
type input "*****"
click at [170, 94] on input "Last Name Filter Input" at bounding box center [178, 90] width 22 height 10
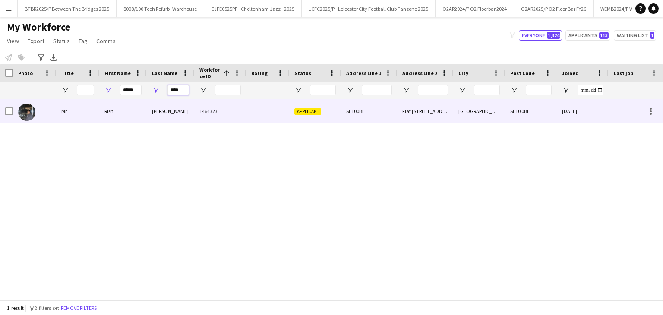
type input "****"
click at [161, 115] on div "[PERSON_NAME]" at bounding box center [170, 111] width 47 height 24
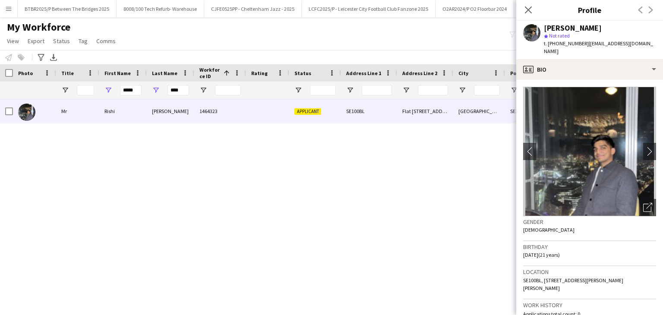
click at [583, 80] on app-crew-profile-bio "chevron-left chevron-right Open photos pop-in Gender [DEMOGRAPHIC_DATA] Birthda…" at bounding box center [589, 197] width 147 height 235
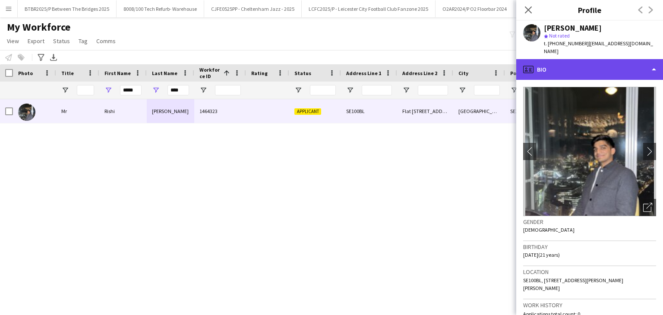
click at [586, 63] on div "profile Bio" at bounding box center [589, 69] width 147 height 21
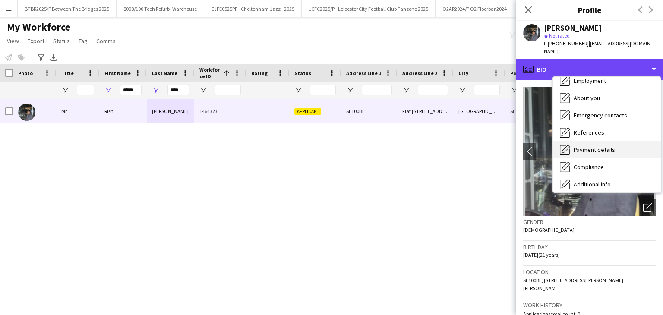
scroll to position [43, 0]
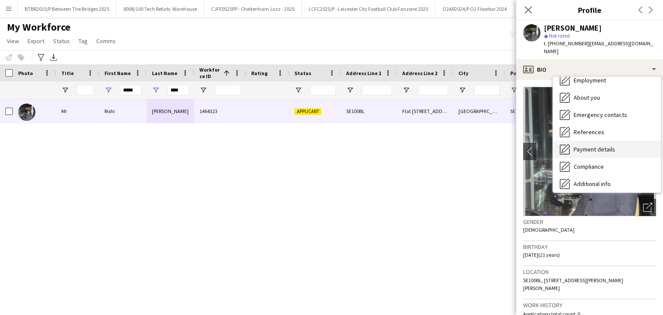
click at [613, 145] on span "Payment details" at bounding box center [593, 149] width 41 height 8
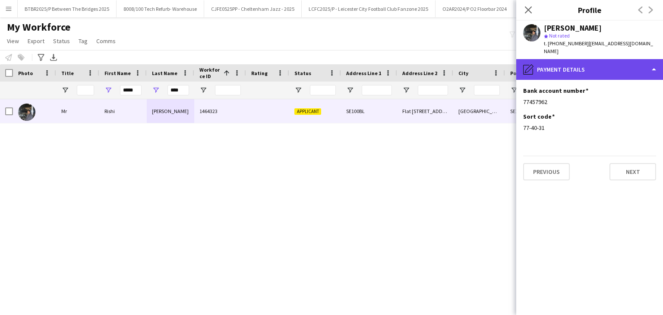
click at [589, 61] on div "pencil4 Payment details" at bounding box center [589, 69] width 147 height 21
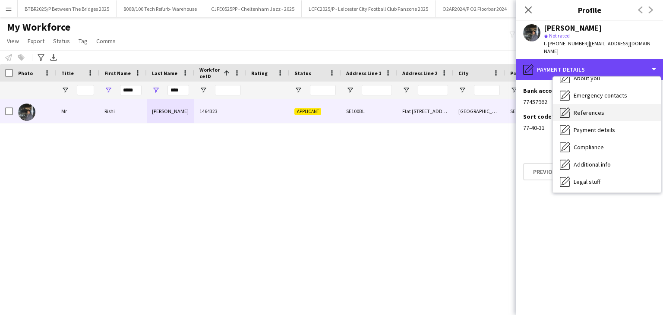
scroll to position [86, 0]
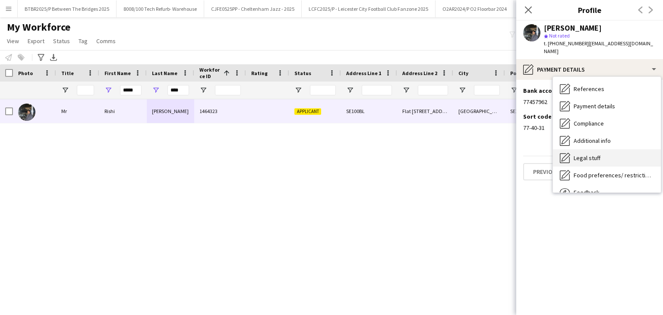
click at [600, 151] on div "Legal stuff Legal stuff" at bounding box center [607, 157] width 108 height 17
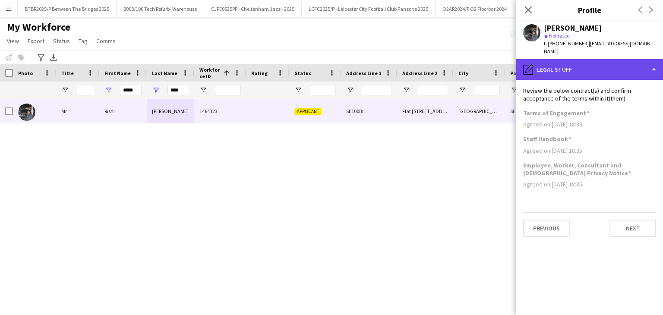
click at [597, 66] on div "pencil4 Legal stuff" at bounding box center [589, 69] width 147 height 21
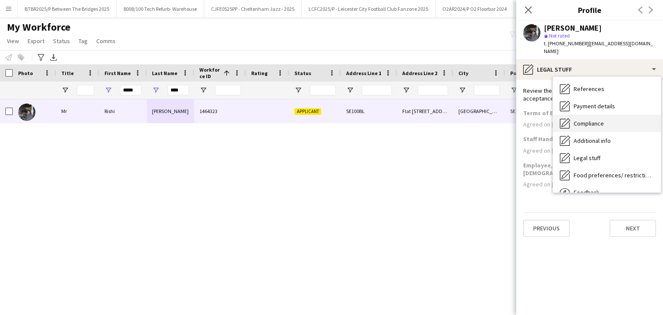
click at [609, 119] on div "Compliance Compliance" at bounding box center [607, 123] width 108 height 17
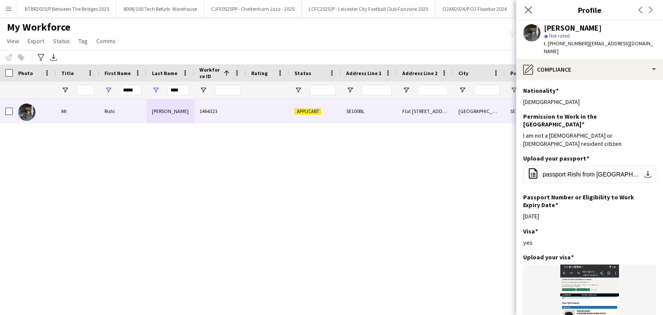
scroll to position [173, 0]
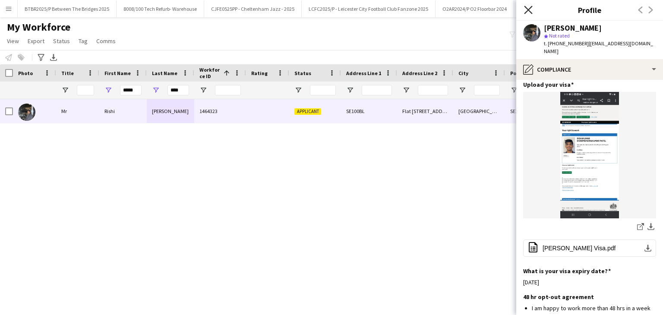
click at [530, 11] on icon "Close pop-in" at bounding box center [528, 10] width 8 height 8
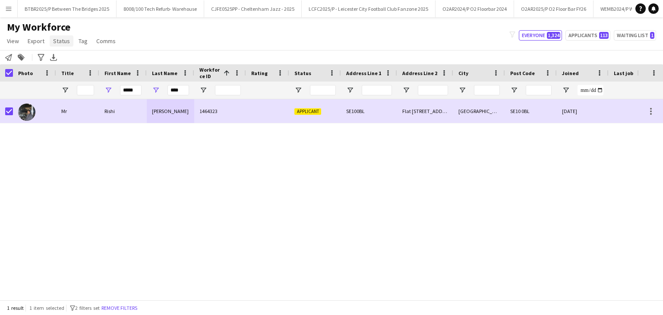
click at [58, 41] on span "Status" at bounding box center [61, 41] width 17 height 8
click at [68, 57] on link "Edit" at bounding box center [80, 59] width 60 height 18
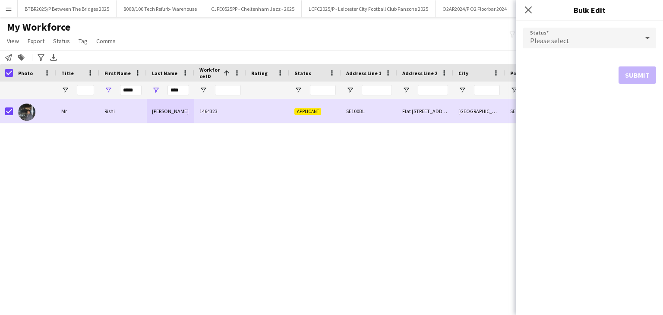
click at [561, 42] on span "Please select" at bounding box center [549, 40] width 39 height 9
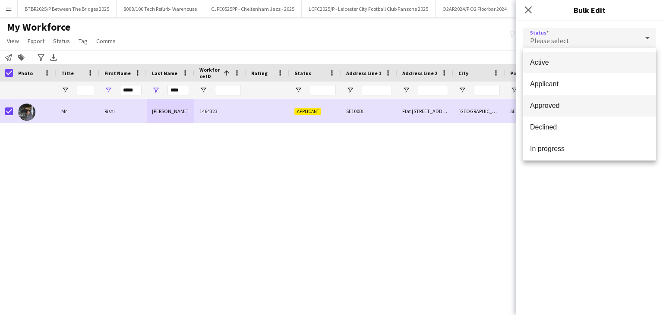
click at [558, 99] on mat-option "Approved" at bounding box center [589, 106] width 133 height 22
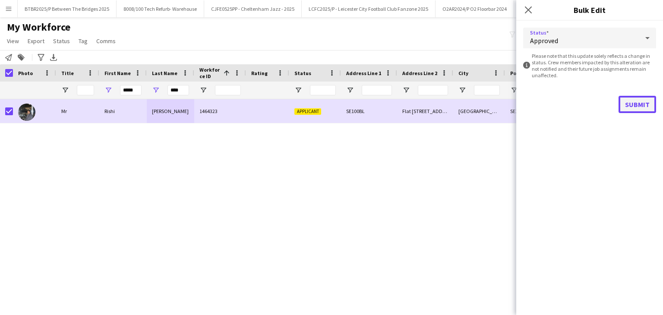
click at [637, 110] on button "Submit" at bounding box center [637, 104] width 38 height 17
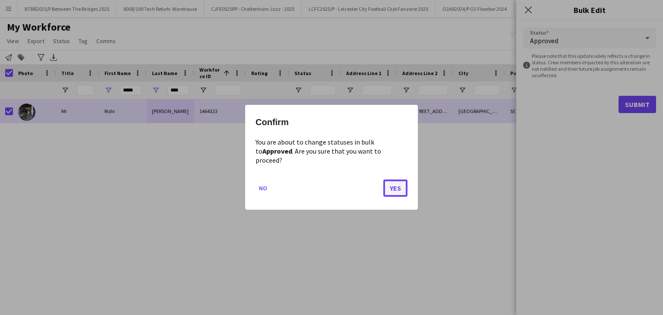
click at [398, 187] on button "Yes" at bounding box center [395, 188] width 24 height 17
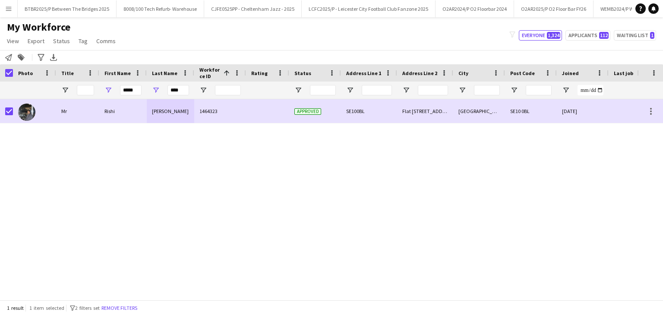
click at [411, 214] on div "Mr Rishi Patel 1464323 Approved SE100BL Flat 308 Holly court, John Harrison way…" at bounding box center [318, 196] width 637 height 194
click at [121, 88] on input "*****" at bounding box center [131, 90] width 22 height 10
type input "****"
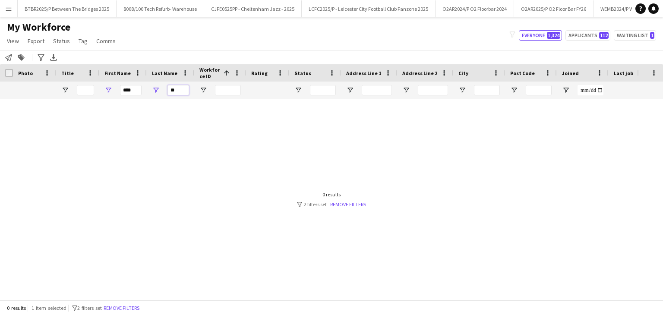
type input "*"
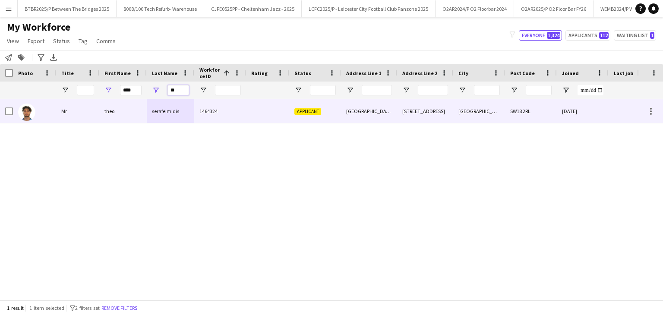
type input "**"
click at [204, 118] on div "1464324" at bounding box center [220, 111] width 52 height 24
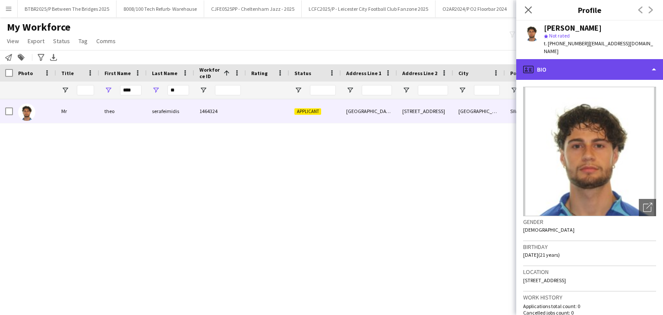
click at [559, 59] on div "profile Bio" at bounding box center [589, 69] width 147 height 21
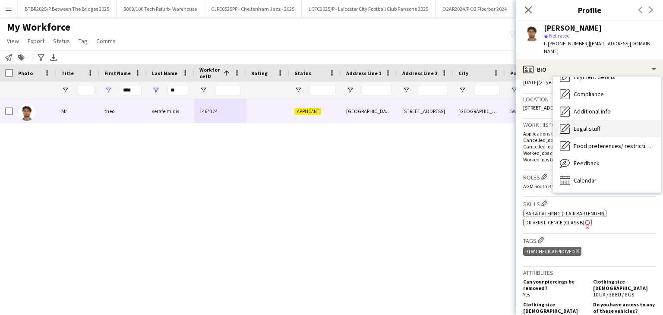
click at [592, 125] on span "Legal stuff" at bounding box center [586, 129] width 27 height 8
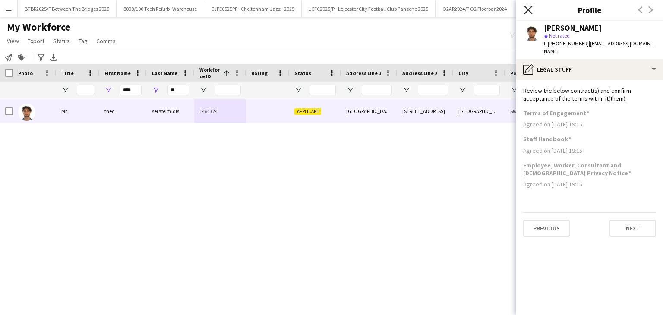
click at [529, 11] on icon at bounding box center [528, 10] width 8 height 8
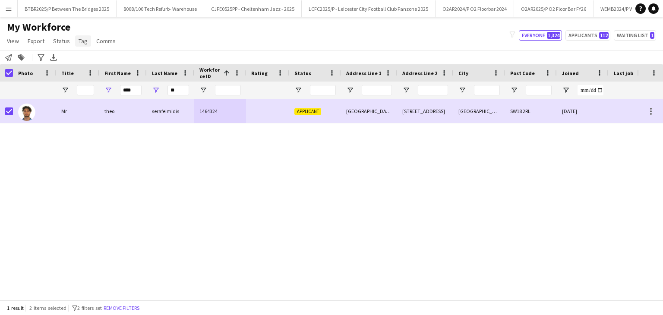
click at [79, 40] on span "Tag" at bounding box center [83, 41] width 9 height 8
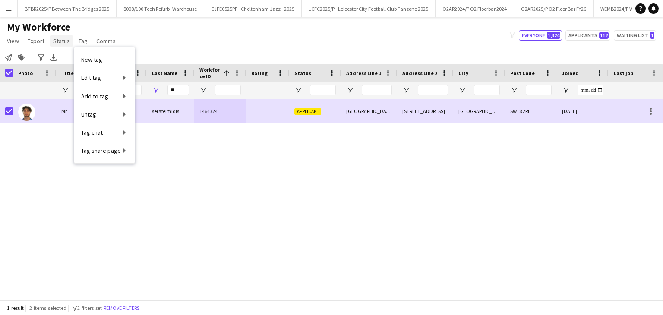
click at [63, 42] on span "Status" at bounding box center [61, 41] width 17 height 8
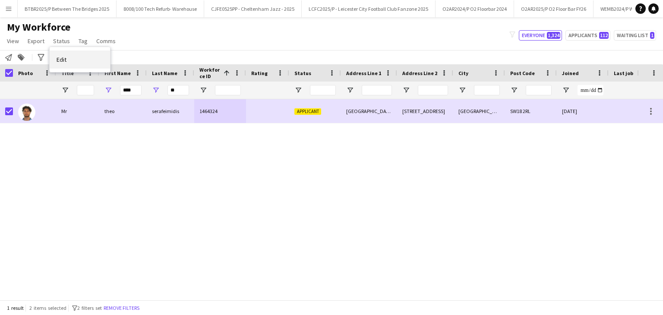
click at [71, 54] on link "Edit" at bounding box center [80, 59] width 60 height 18
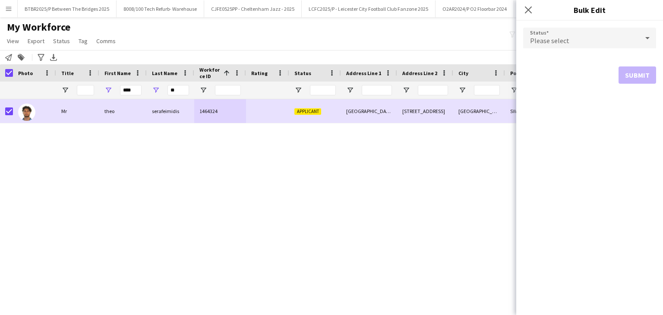
click at [585, 45] on div "Please select" at bounding box center [581, 38] width 116 height 21
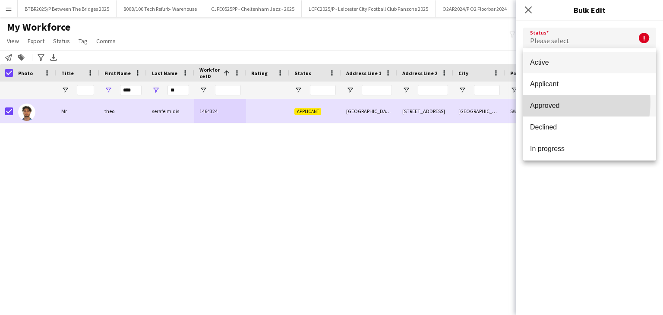
click at [558, 102] on span "Approved" at bounding box center [589, 105] width 119 height 8
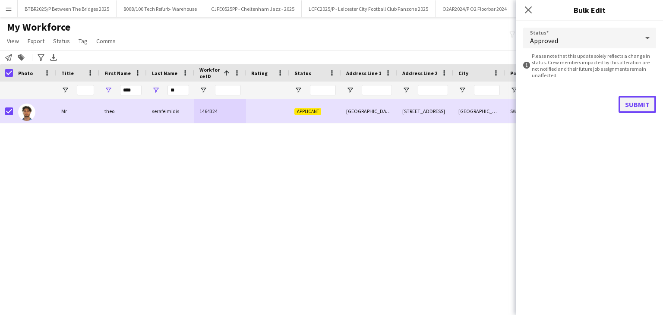
click at [627, 100] on button "Submit" at bounding box center [637, 104] width 38 height 17
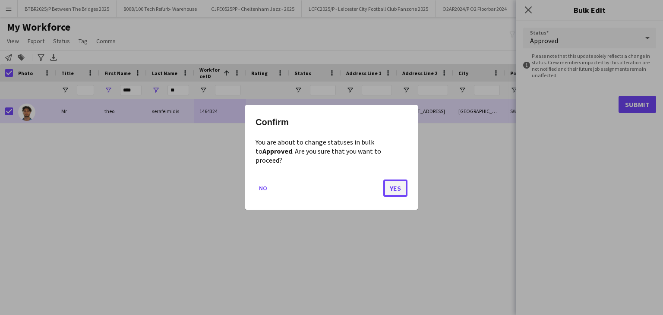
click at [390, 183] on button "Yes" at bounding box center [395, 188] width 24 height 17
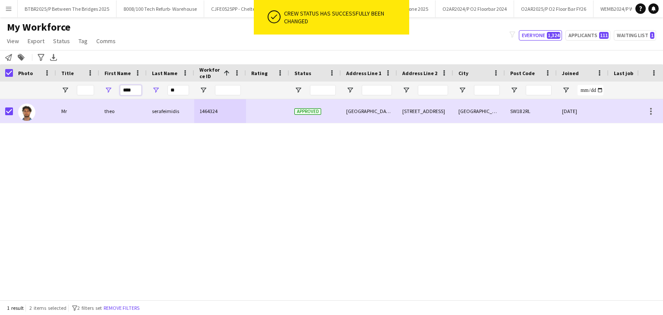
click at [131, 92] on input "****" at bounding box center [131, 90] width 22 height 10
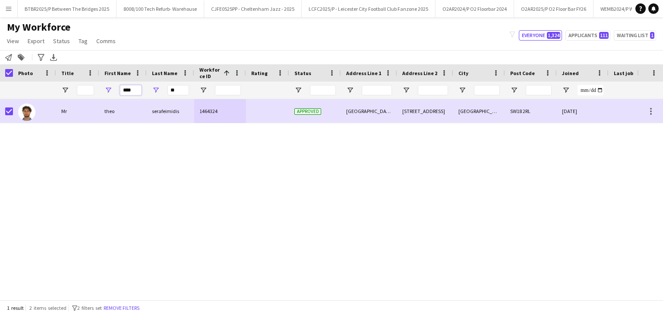
click at [131, 92] on input "****" at bounding box center [131, 90] width 22 height 10
type input "***"
type input "*"
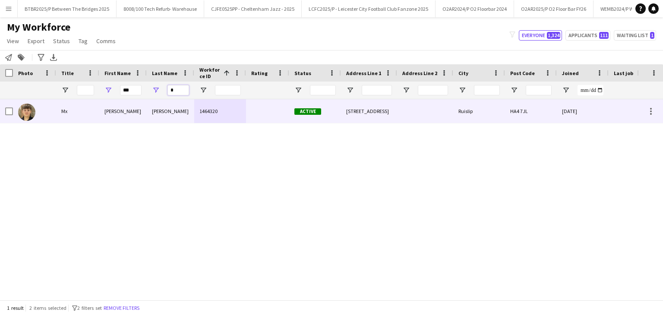
type input "*"
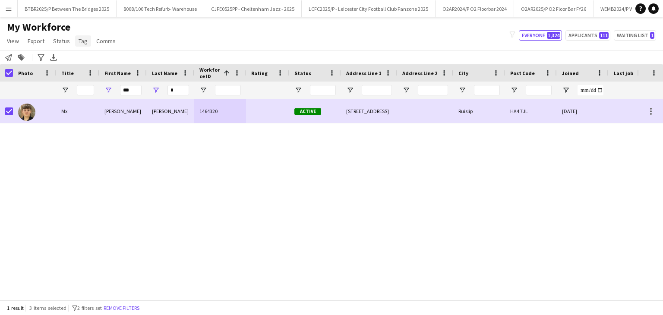
click at [79, 42] on span "Tag" at bounding box center [83, 41] width 9 height 8
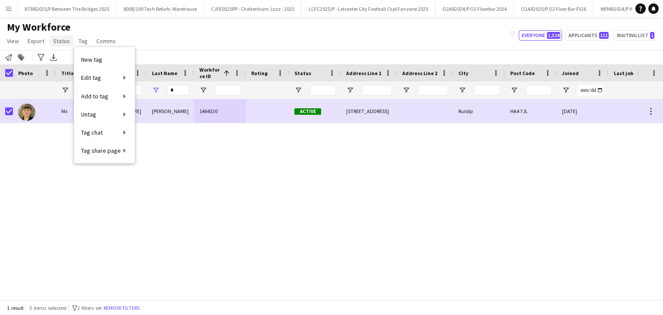
click at [60, 42] on span "Status" at bounding box center [61, 41] width 17 height 8
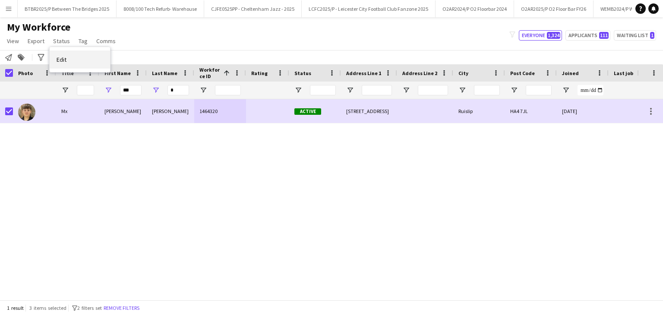
click at [63, 59] on span "Edit" at bounding box center [62, 60] width 10 height 8
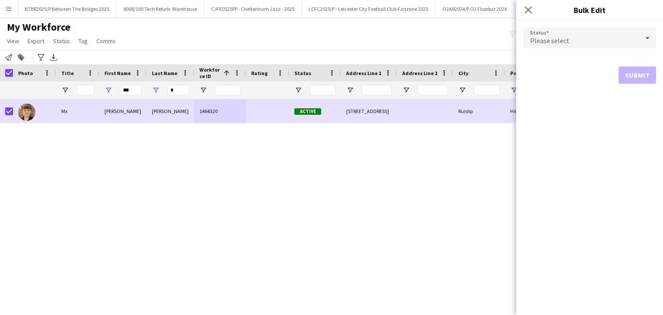
click at [570, 36] on div "Please select" at bounding box center [581, 38] width 116 height 21
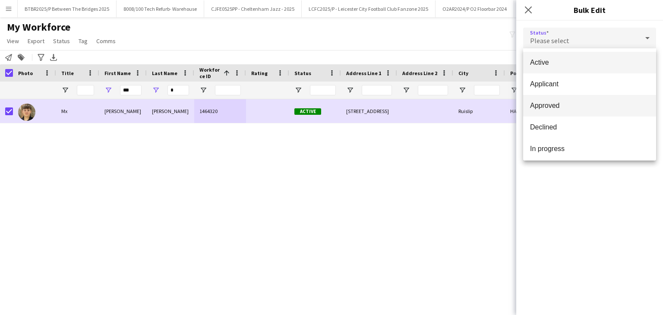
click at [554, 101] on mat-option "Approved" at bounding box center [589, 106] width 133 height 22
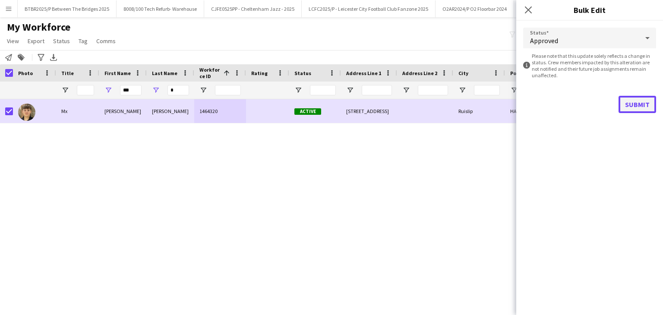
click at [630, 103] on button "Submit" at bounding box center [637, 104] width 38 height 17
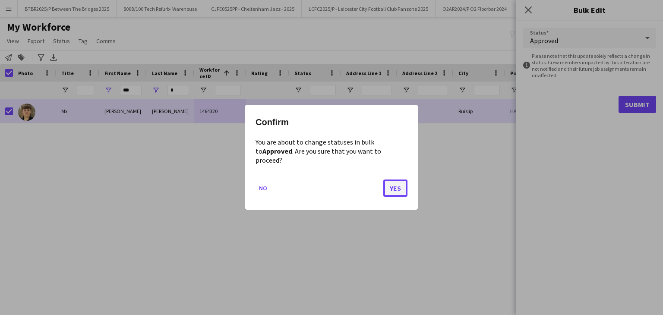
click at [394, 184] on button "Yes" at bounding box center [395, 188] width 24 height 17
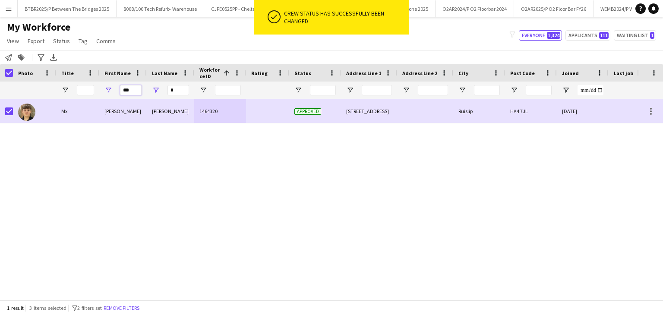
click at [137, 89] on input "***" at bounding box center [131, 90] width 22 height 10
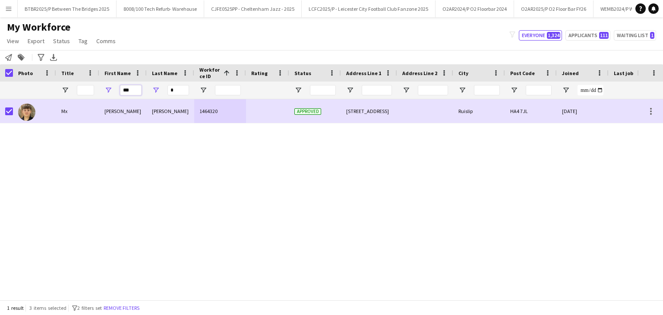
click at [137, 89] on input "***" at bounding box center [131, 90] width 22 height 10
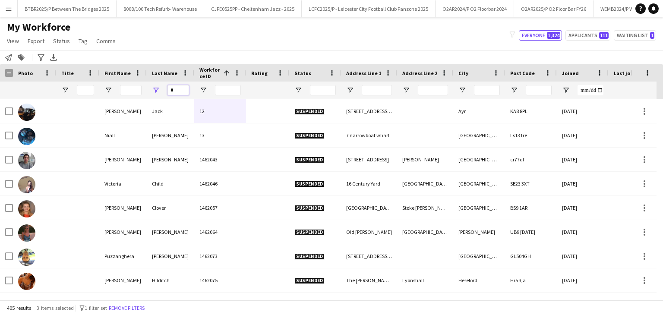
click at [172, 97] on div "*" at bounding box center [178, 90] width 22 height 17
click at [173, 94] on input "*" at bounding box center [178, 90] width 22 height 10
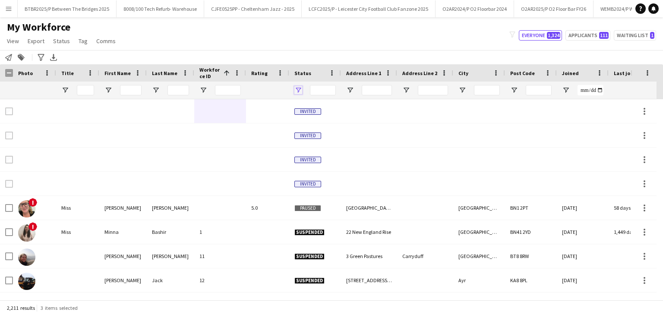
click at [295, 90] on span "Open Filter Menu" at bounding box center [298, 90] width 8 height 8
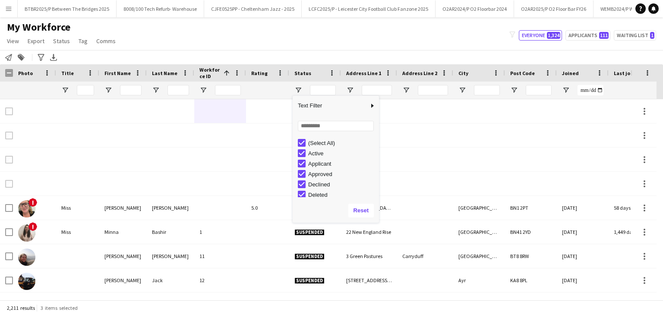
click at [318, 140] on div "(Select All)" at bounding box center [342, 143] width 68 height 6
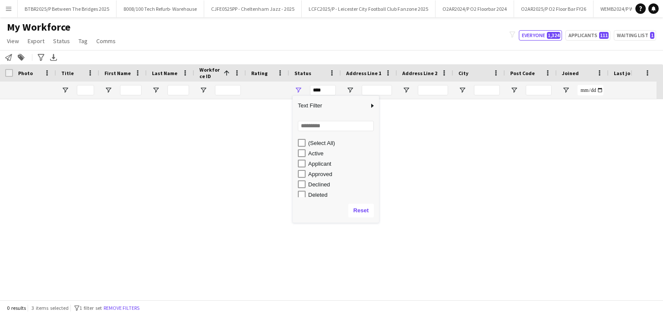
click at [322, 171] on div "Approved" at bounding box center [342, 174] width 68 height 6
type input "**********"
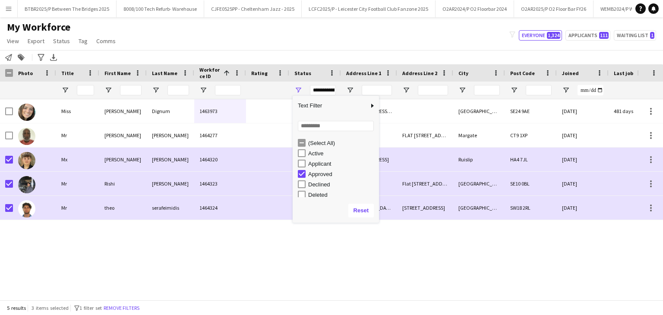
click at [283, 40] on div "My Workforce View Views Default view Details New Starters New starters report N…" at bounding box center [331, 35] width 663 height 29
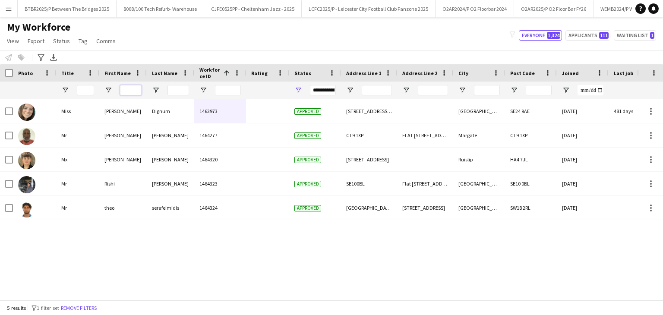
click at [133, 92] on input "First Name Filter Input" at bounding box center [131, 90] width 22 height 10
type input "***"
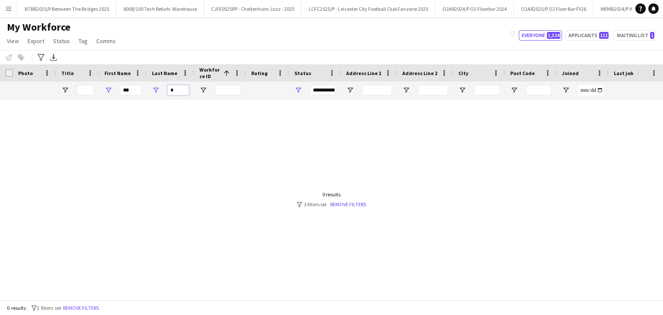
type input "*"
click at [298, 92] on span "Open Filter Menu" at bounding box center [298, 90] width 8 height 8
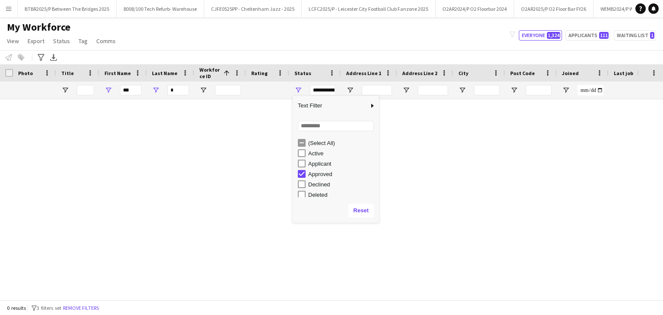
click at [319, 142] on div "(Select All)" at bounding box center [342, 143] width 68 height 6
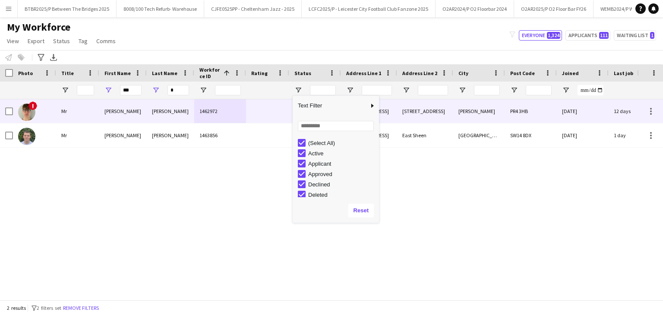
click at [207, 110] on div "1462972" at bounding box center [220, 111] width 52 height 24
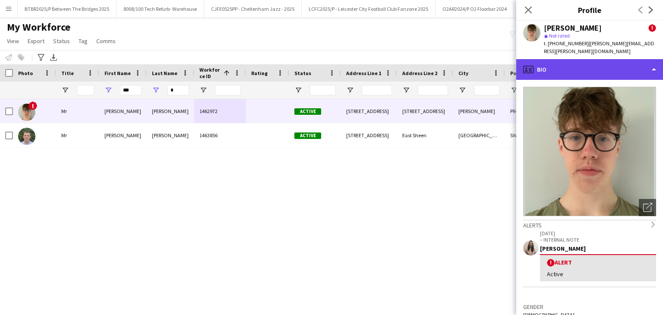
click at [595, 65] on div "profile Bio" at bounding box center [589, 69] width 147 height 21
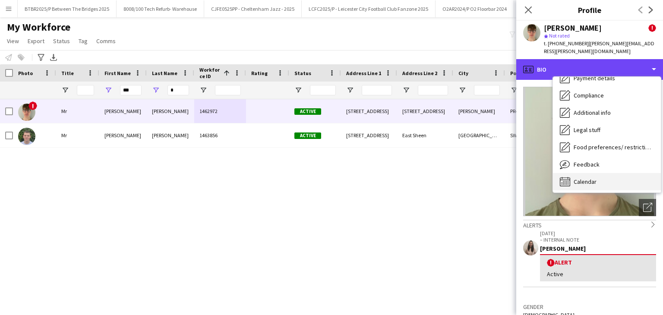
scroll to position [116, 0]
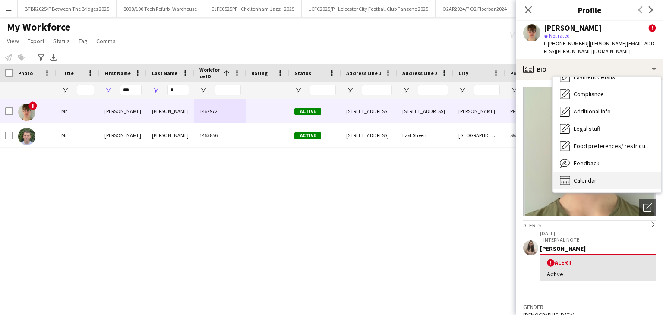
click at [598, 177] on div "Calendar Calendar" at bounding box center [607, 180] width 108 height 17
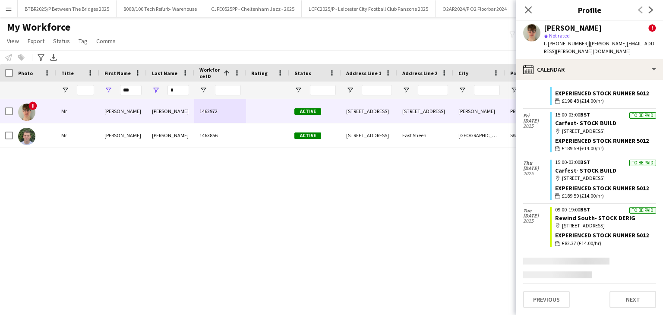
scroll to position [345, 0]
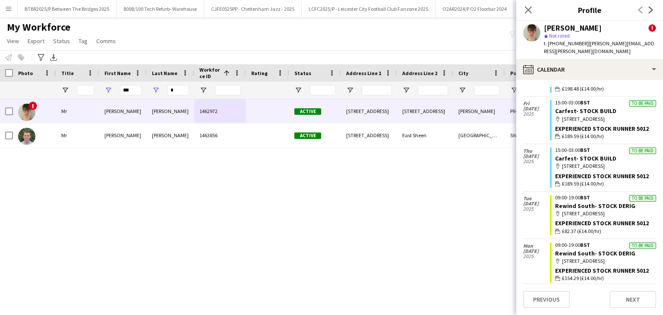
click at [452, 196] on div "! Mr Ned Sowden 1462972 Active 10 Chapel Close 10 Chapel Close, Wesham Preston …" at bounding box center [318, 196] width 637 height 194
click at [238, 224] on div "! Mr Ned Sowden 1462972 Active 10 Chapel Close 10 Chapel Close, Wesham Preston …" at bounding box center [318, 196] width 637 height 194
click at [120, 87] on input "***" at bounding box center [131, 90] width 22 height 10
click at [119, 87] on div "***" at bounding box center [122, 90] width 47 height 17
type input "****"
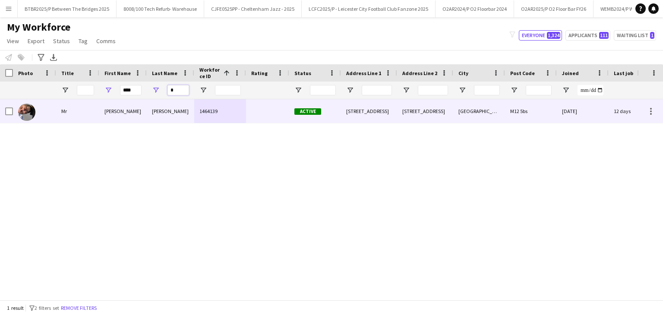
type input "*"
click at [152, 114] on div "mckay" at bounding box center [170, 111] width 47 height 24
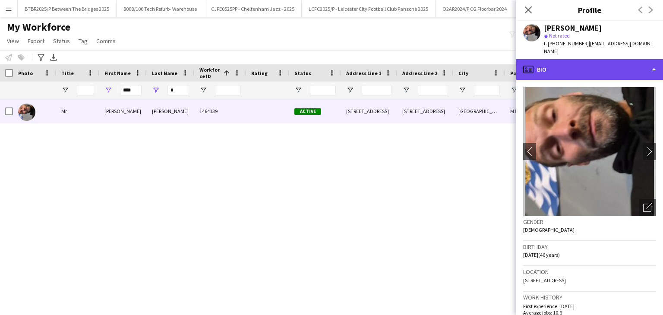
click at [599, 66] on div "profile Bio" at bounding box center [589, 69] width 147 height 21
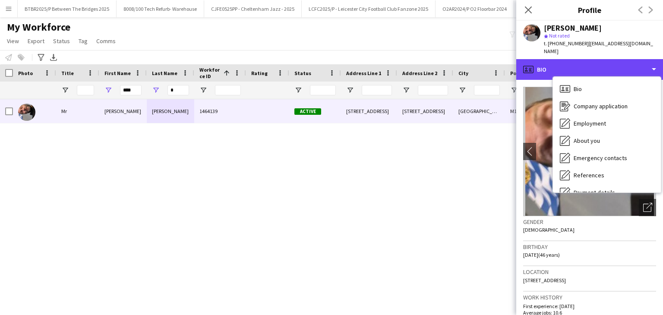
scroll to position [116, 0]
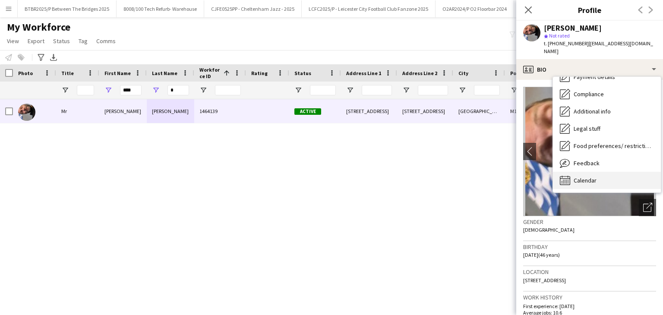
click at [608, 172] on div "Calendar Calendar" at bounding box center [607, 180] width 108 height 17
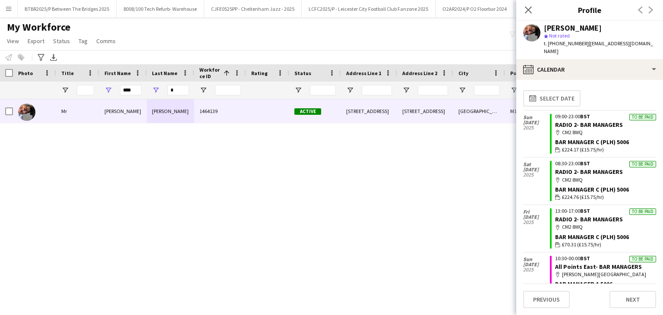
scroll to position [43, 0]
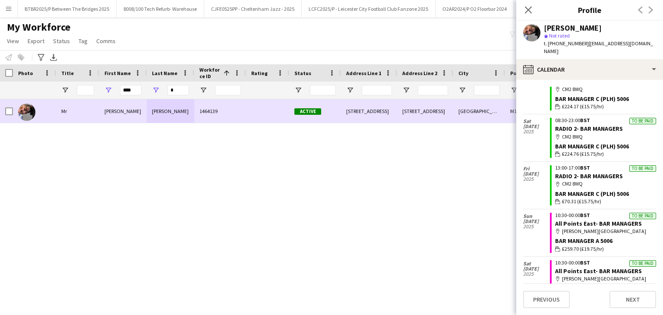
click at [241, 113] on div "1464139" at bounding box center [220, 111] width 52 height 24
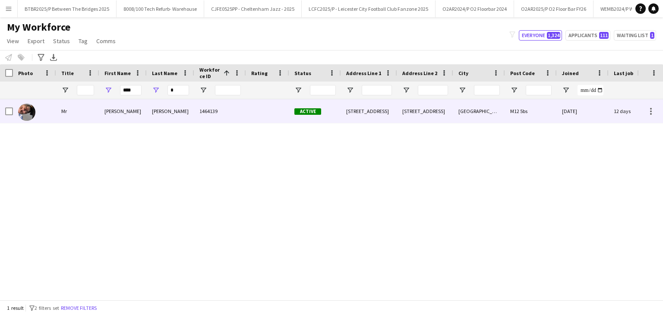
click at [279, 117] on div at bounding box center [267, 111] width 43 height 24
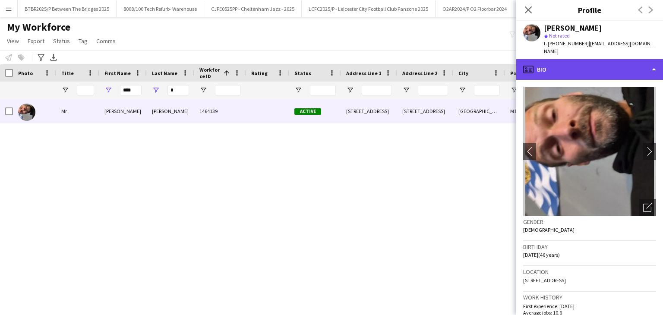
click at [567, 65] on div "profile Bio" at bounding box center [589, 69] width 147 height 21
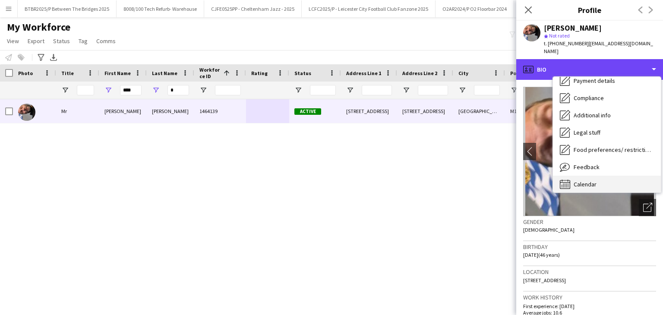
scroll to position [116, 0]
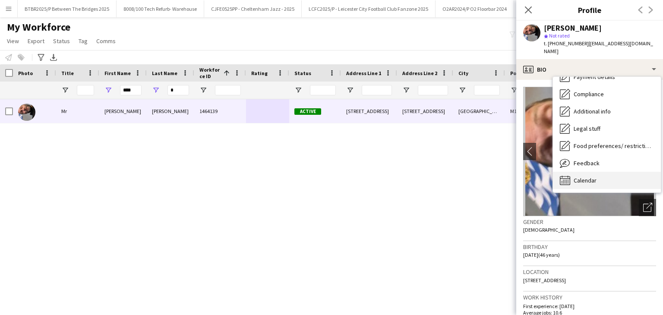
click at [603, 172] on div "Calendar Calendar" at bounding box center [607, 180] width 108 height 17
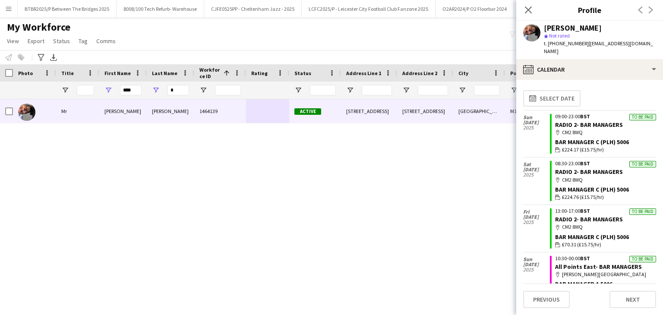
click at [401, 160] on div "Mr gary mckay 1464139 Active 131 Wenlock Way 205 regent court Manchester M12 5b…" at bounding box center [318, 196] width 637 height 194
click at [129, 92] on input "****" at bounding box center [131, 90] width 22 height 10
type input "******"
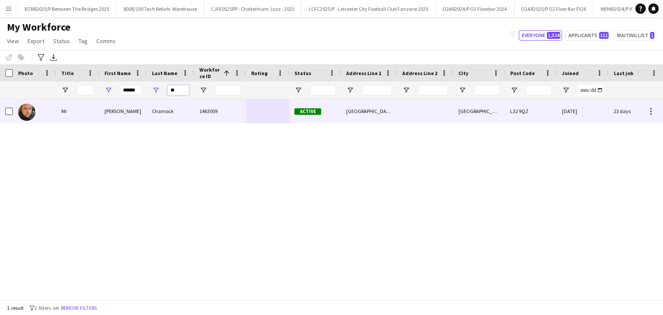
type input "**"
click at [172, 115] on div "Charnock" at bounding box center [170, 111] width 47 height 24
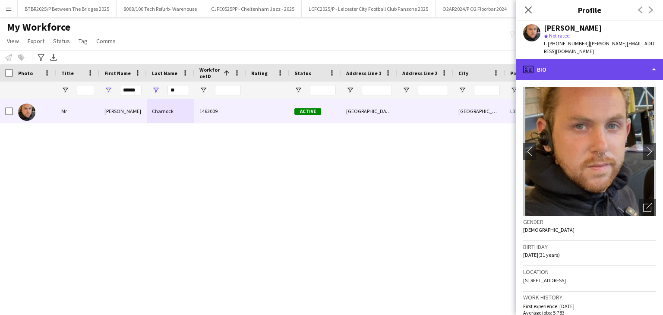
click at [595, 59] on div "profile Bio" at bounding box center [589, 69] width 147 height 21
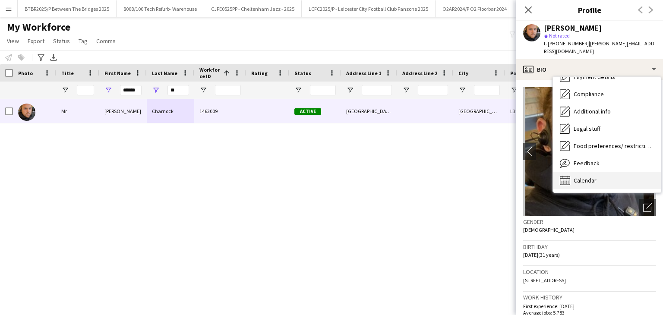
click at [608, 172] on div "Calendar Calendar" at bounding box center [607, 180] width 108 height 17
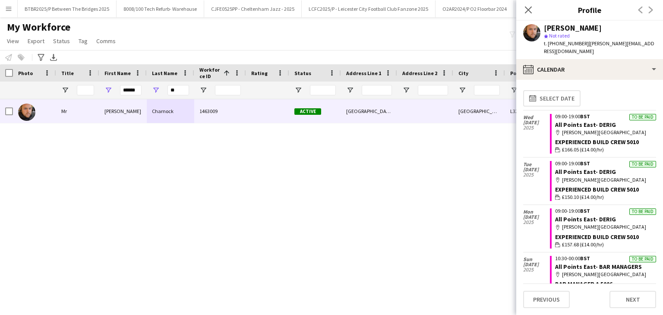
drag, startPoint x: 475, startPoint y: 193, endPoint x: 475, endPoint y: 188, distance: 5.2
click at [475, 193] on div "Mr Steven Charnock 1463009 Active Wellfield Avenue Liverpool L32 9QZ 15-09-2021…" at bounding box center [318, 196] width 637 height 194
click at [575, 121] on link "All Points East- DERIG" at bounding box center [585, 125] width 61 height 8
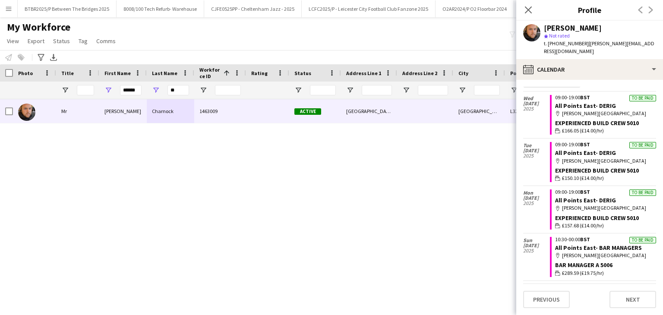
scroll to position [0, 0]
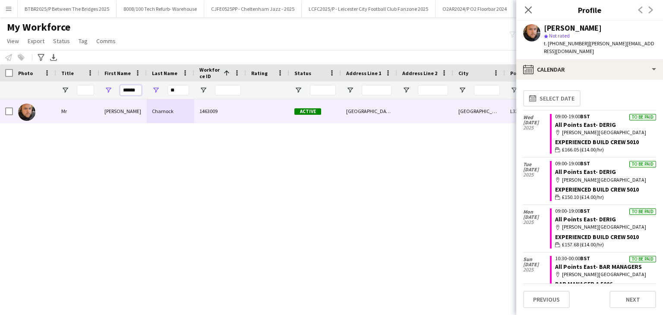
click at [135, 90] on input "******" at bounding box center [131, 90] width 22 height 10
type input "*"
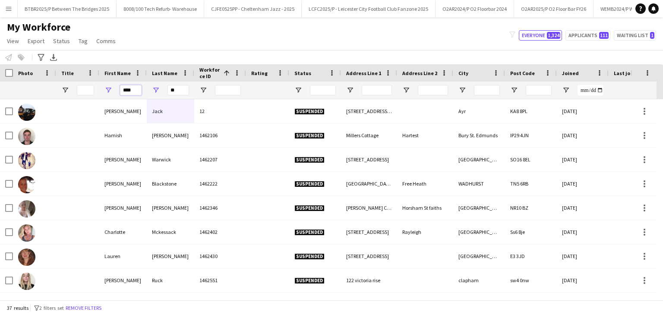
type input "****"
type input "*"
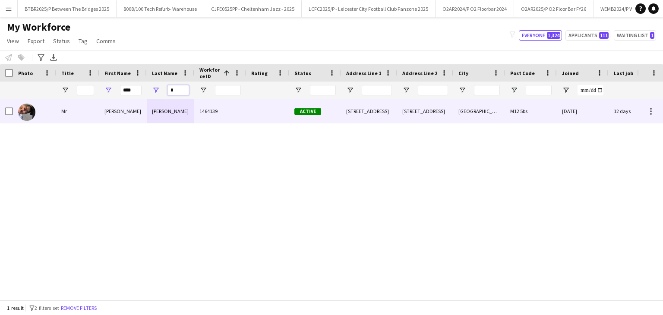
type input "*"
click at [235, 117] on div "1464139" at bounding box center [220, 111] width 52 height 24
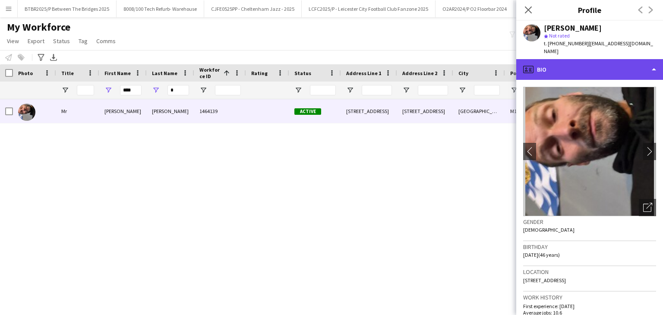
click at [583, 64] on div "profile Bio" at bounding box center [589, 69] width 147 height 21
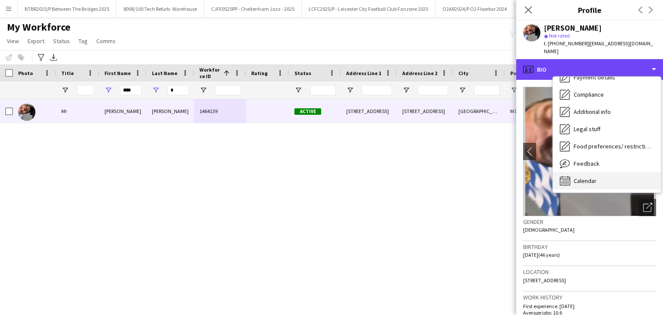
scroll to position [116, 0]
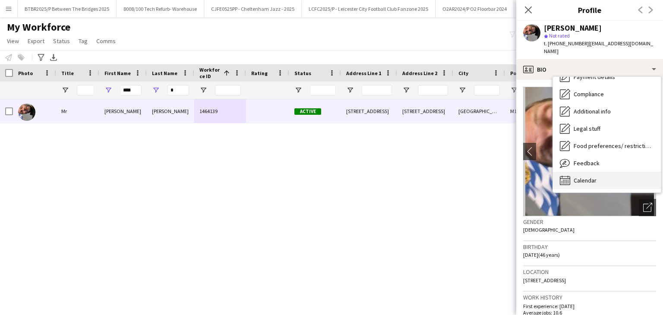
click at [608, 178] on div "Calendar Calendar" at bounding box center [607, 180] width 108 height 17
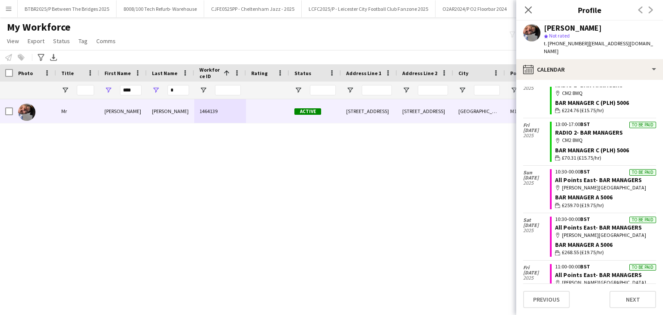
scroll to position [86, 0]
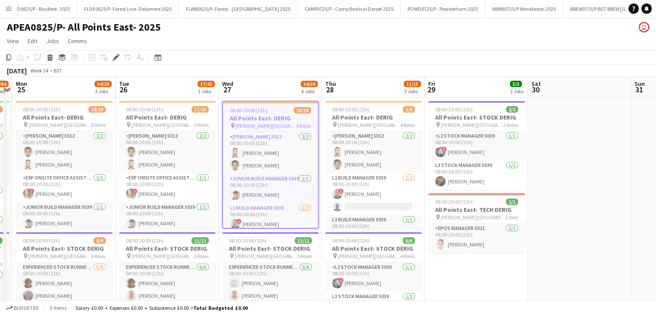
scroll to position [0, 2894]
click at [458, 85] on app-board-header-date "Fri 29 3/3 2 Jobs" at bounding box center [476, 87] width 103 height 21
